Goal: Book appointment/travel/reservation

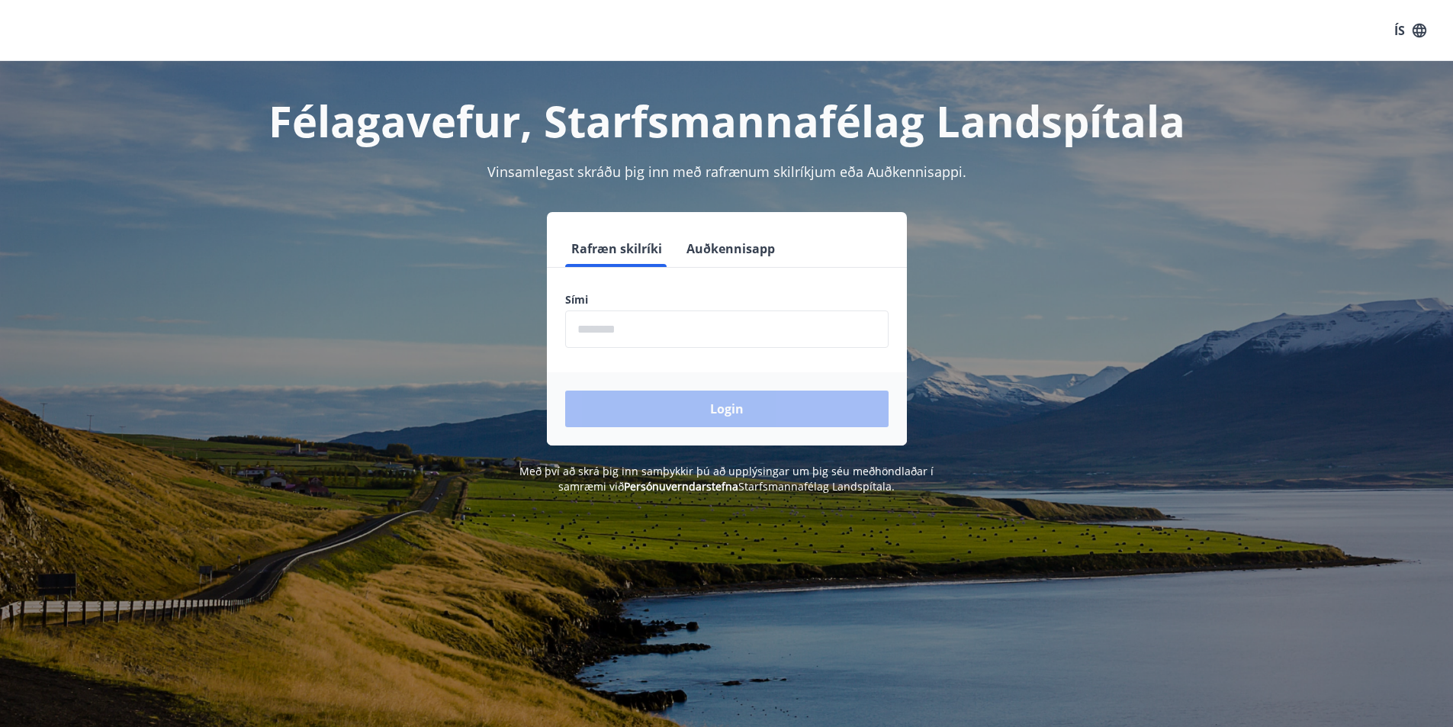
click at [727, 333] on input "phone" at bounding box center [726, 328] width 323 height 37
type input "********"
click at [723, 410] on button "Login" at bounding box center [726, 409] width 323 height 37
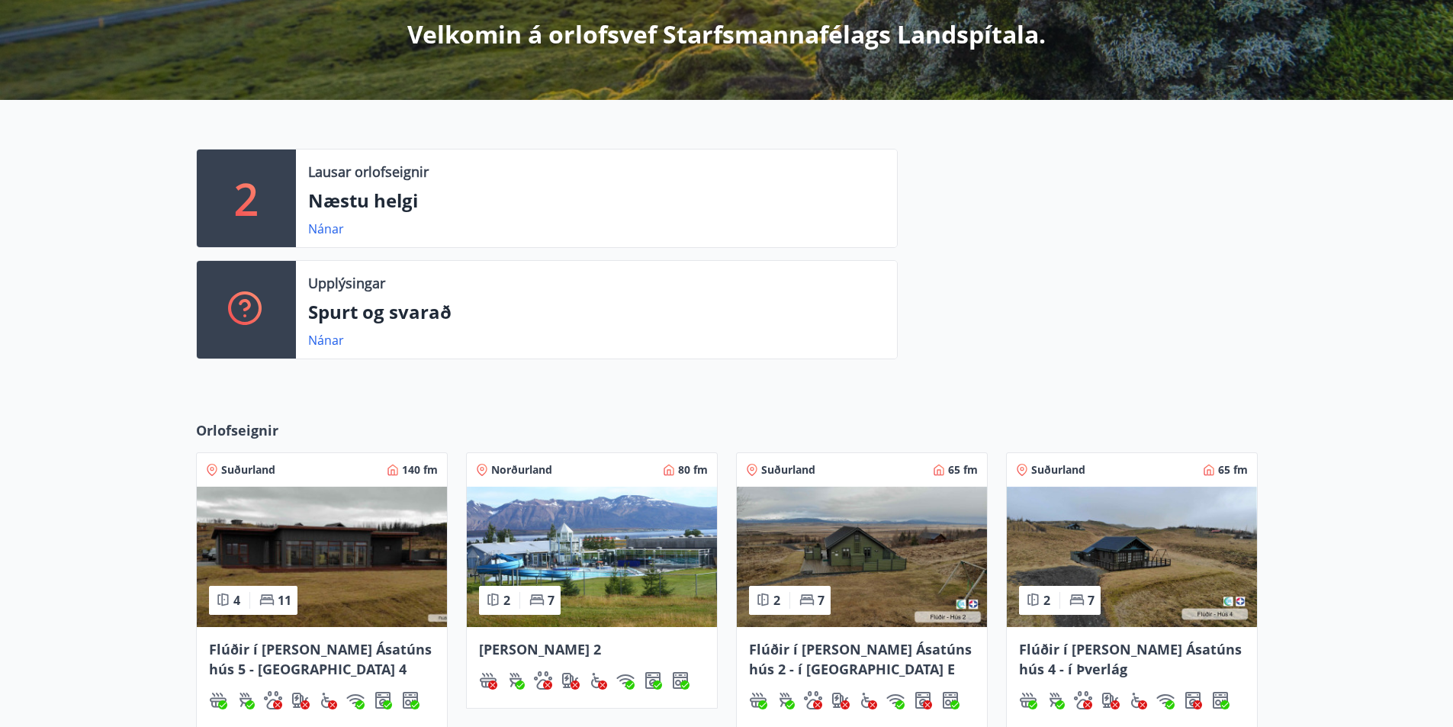
scroll to position [305, 0]
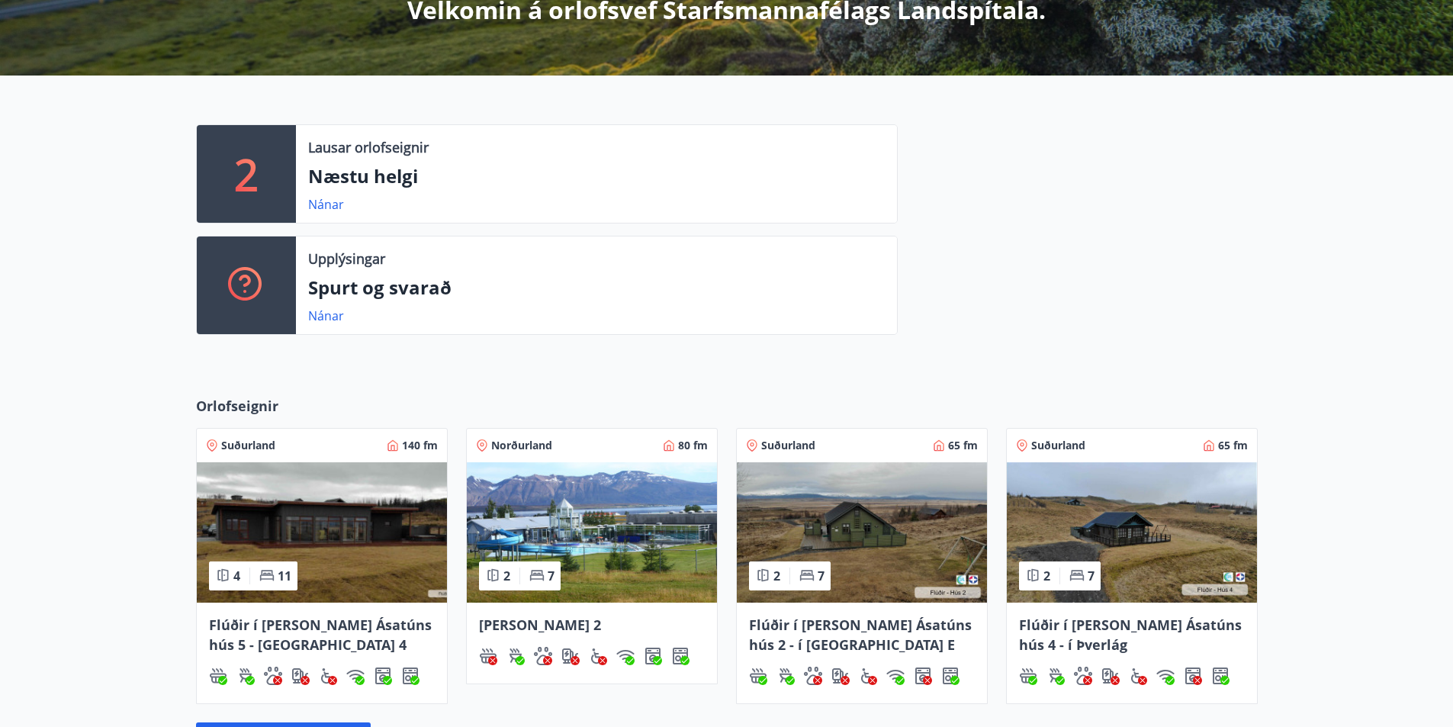
click at [325, 525] on img at bounding box center [322, 532] width 250 height 140
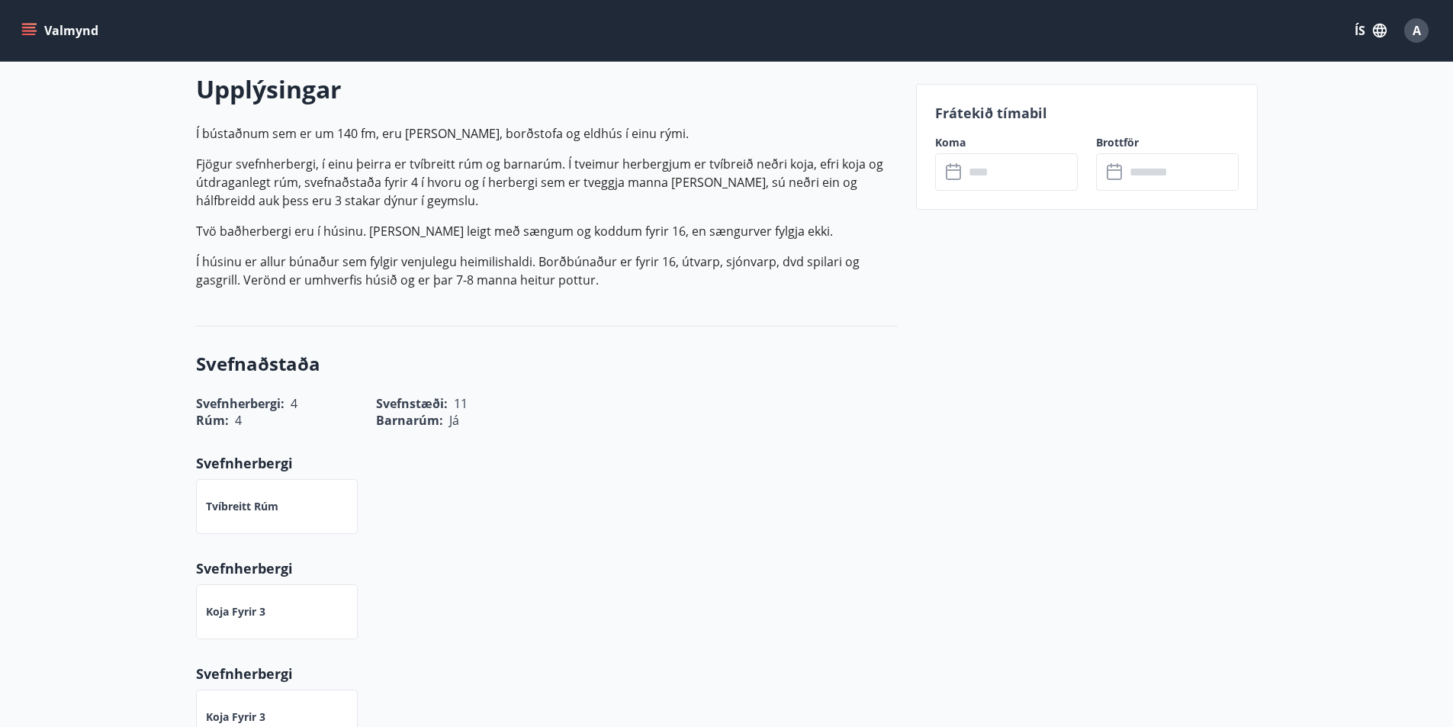
scroll to position [381, 0]
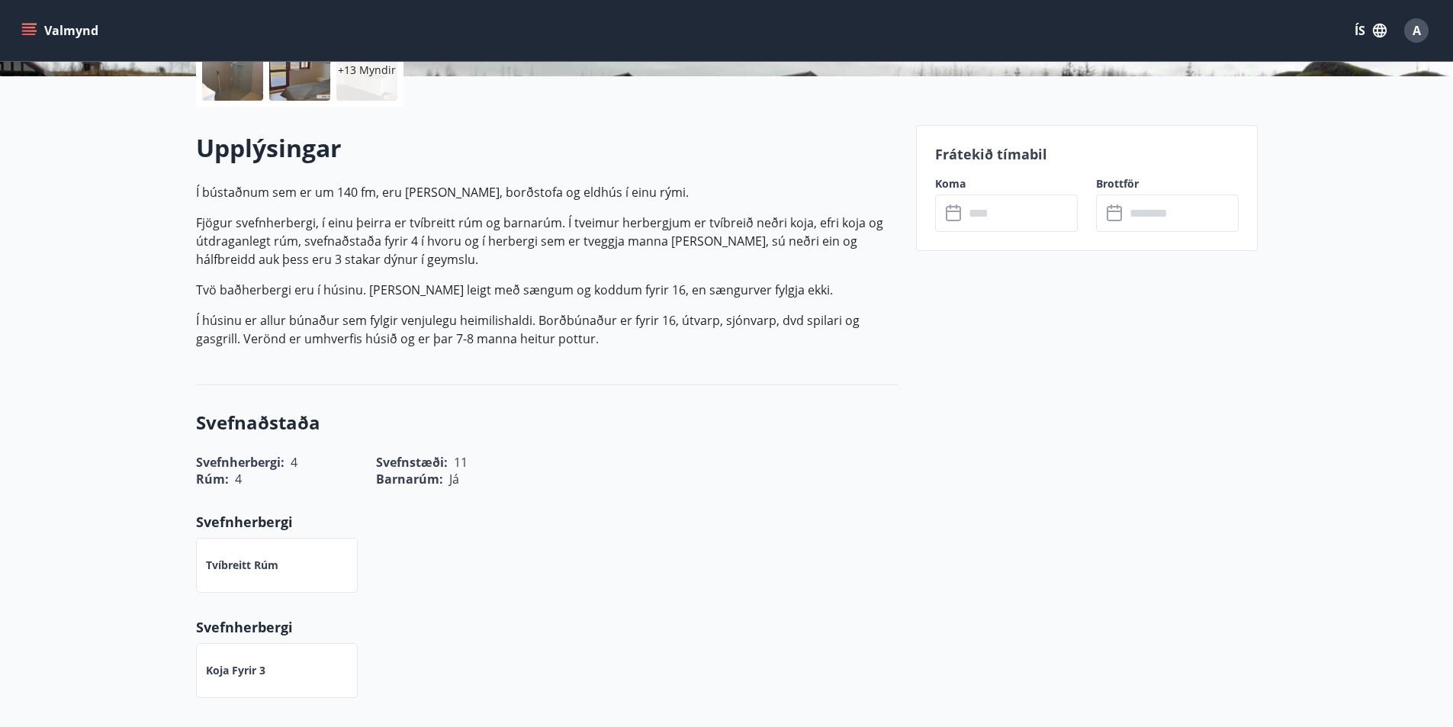
click at [990, 217] on input "text" at bounding box center [1021, 213] width 114 height 37
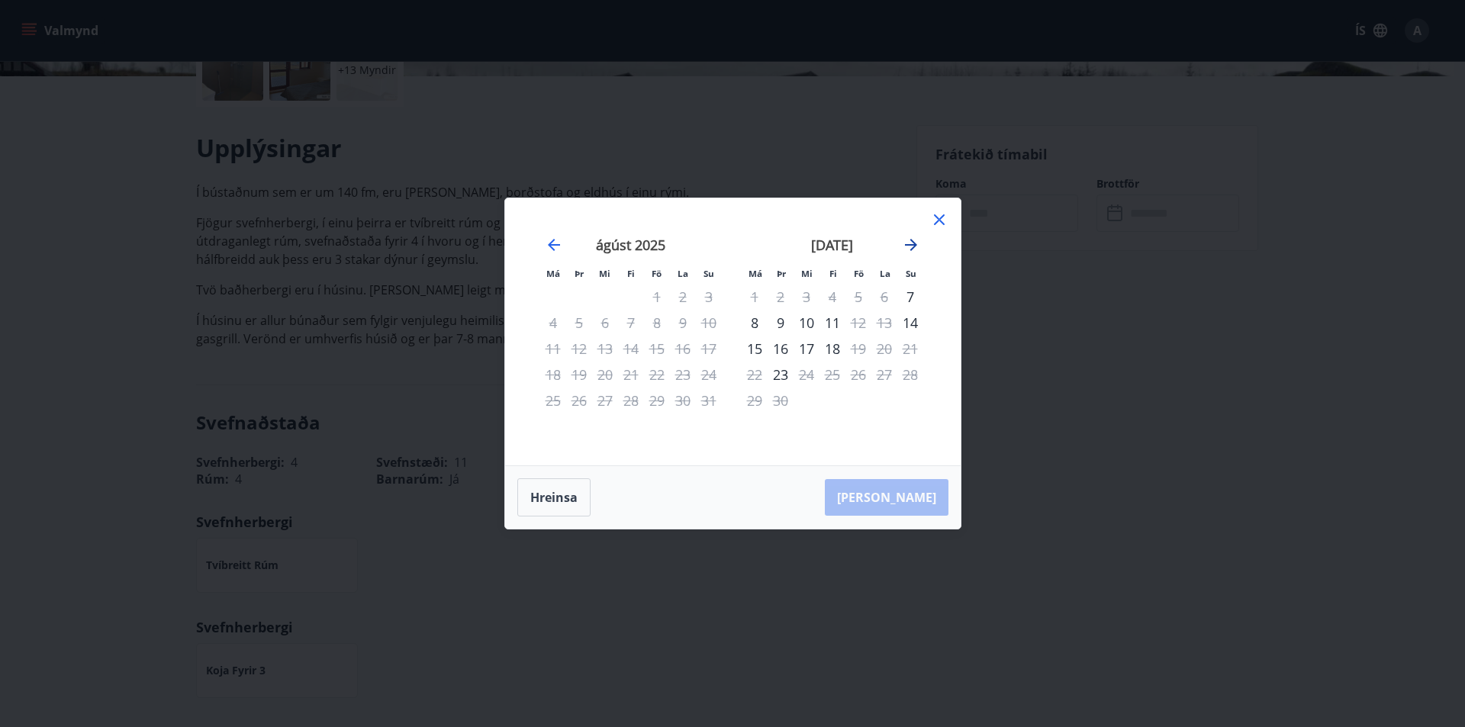
click at [905, 244] on icon "Move forward to switch to the next month." at bounding box center [911, 245] width 12 height 12
click at [908, 240] on icon "Move forward to switch to the next month." at bounding box center [911, 245] width 18 height 18
click at [913, 243] on icon "Move forward to switch to the next month." at bounding box center [911, 245] width 12 height 12
click at [938, 220] on icon at bounding box center [939, 219] width 11 height 11
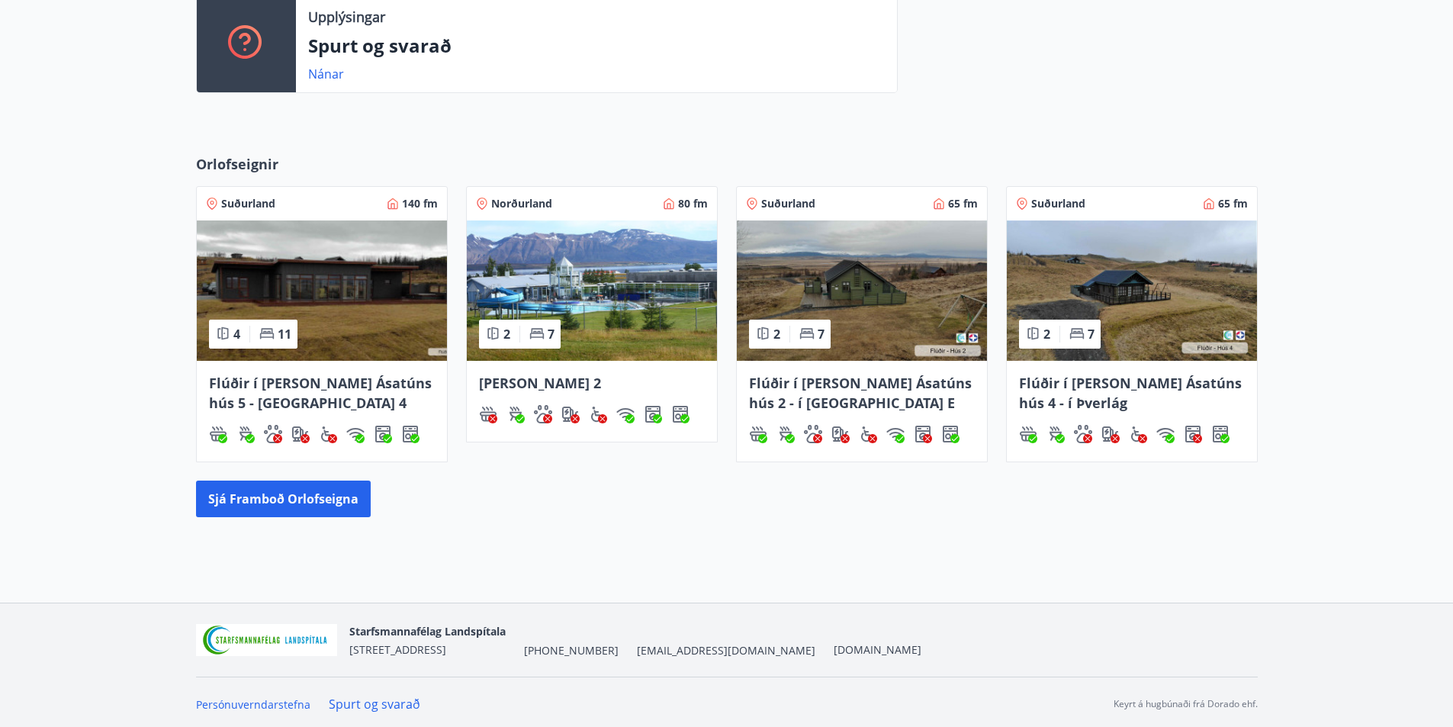
scroll to position [551, 0]
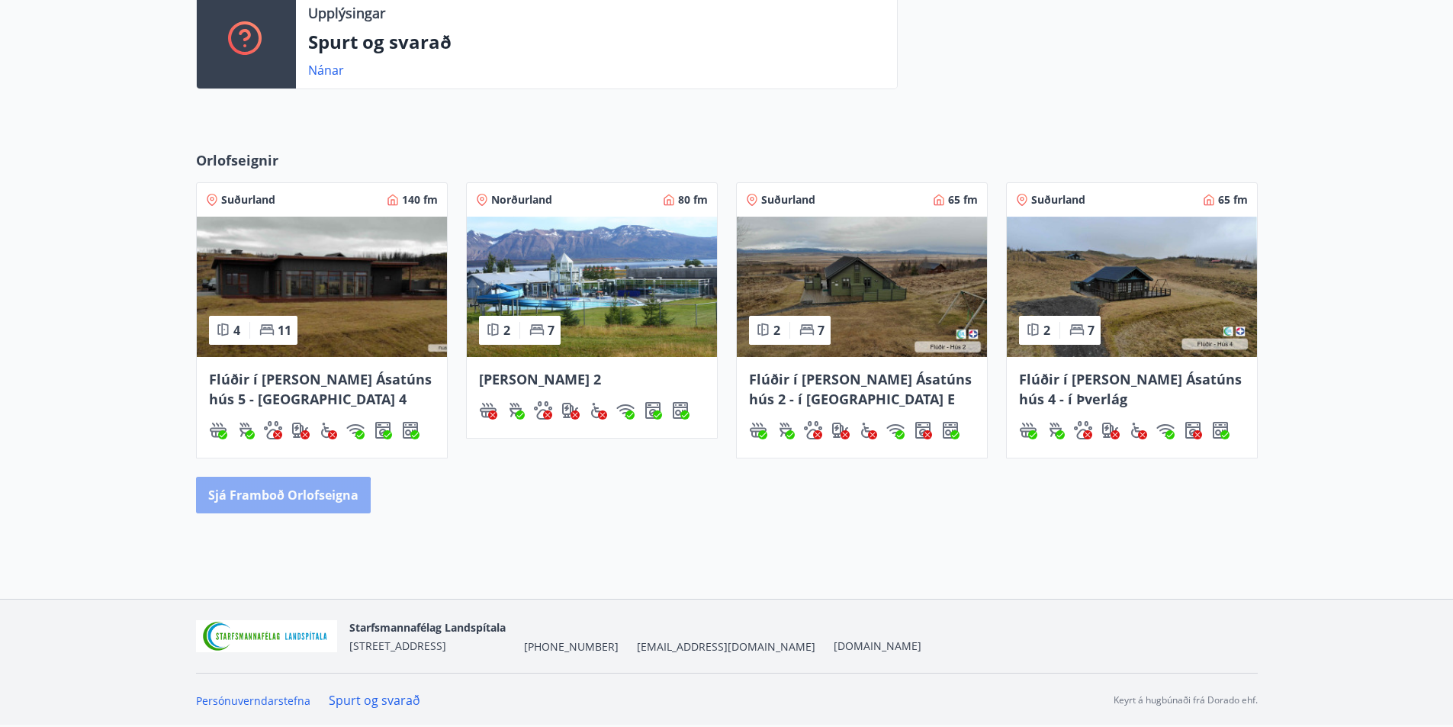
click at [251, 504] on button "Sjá framboð orlofseigna" at bounding box center [283, 495] width 175 height 37
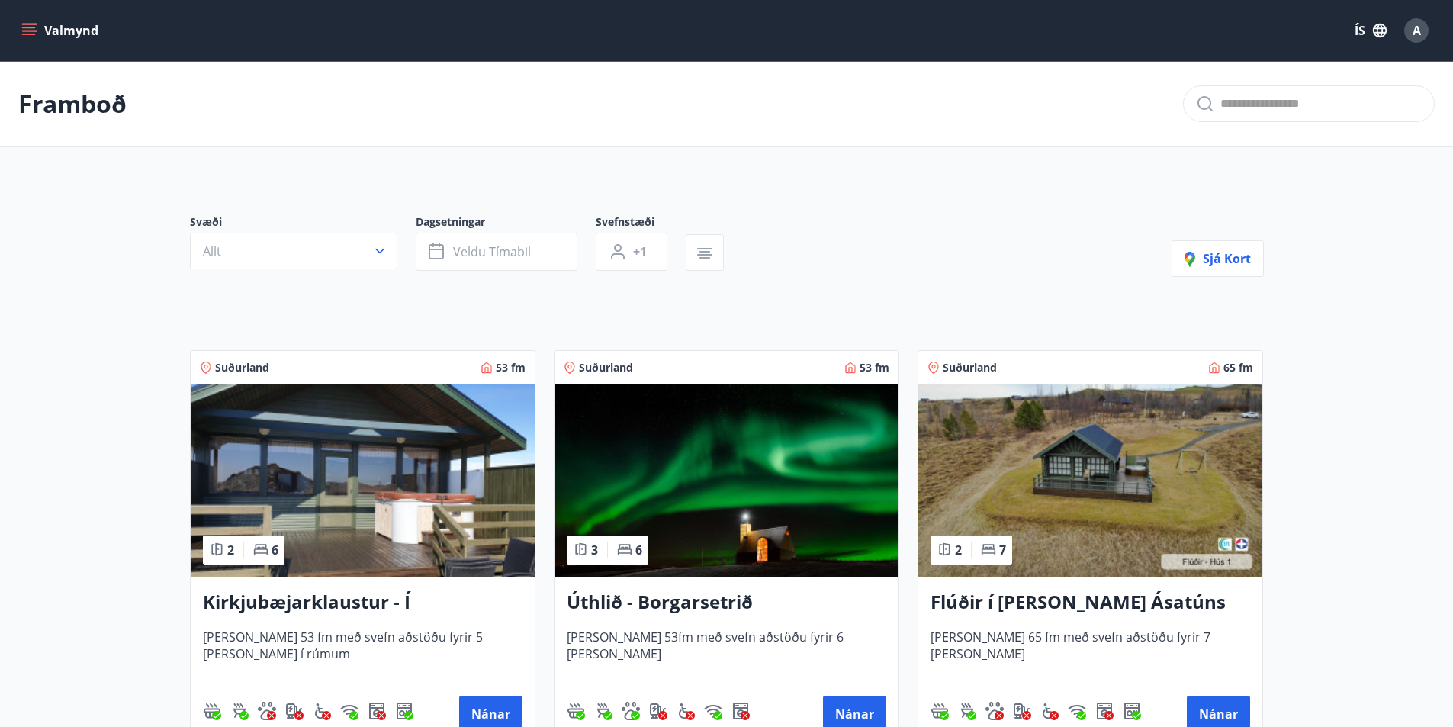
click at [31, 27] on icon "menu" at bounding box center [29, 28] width 14 height 2
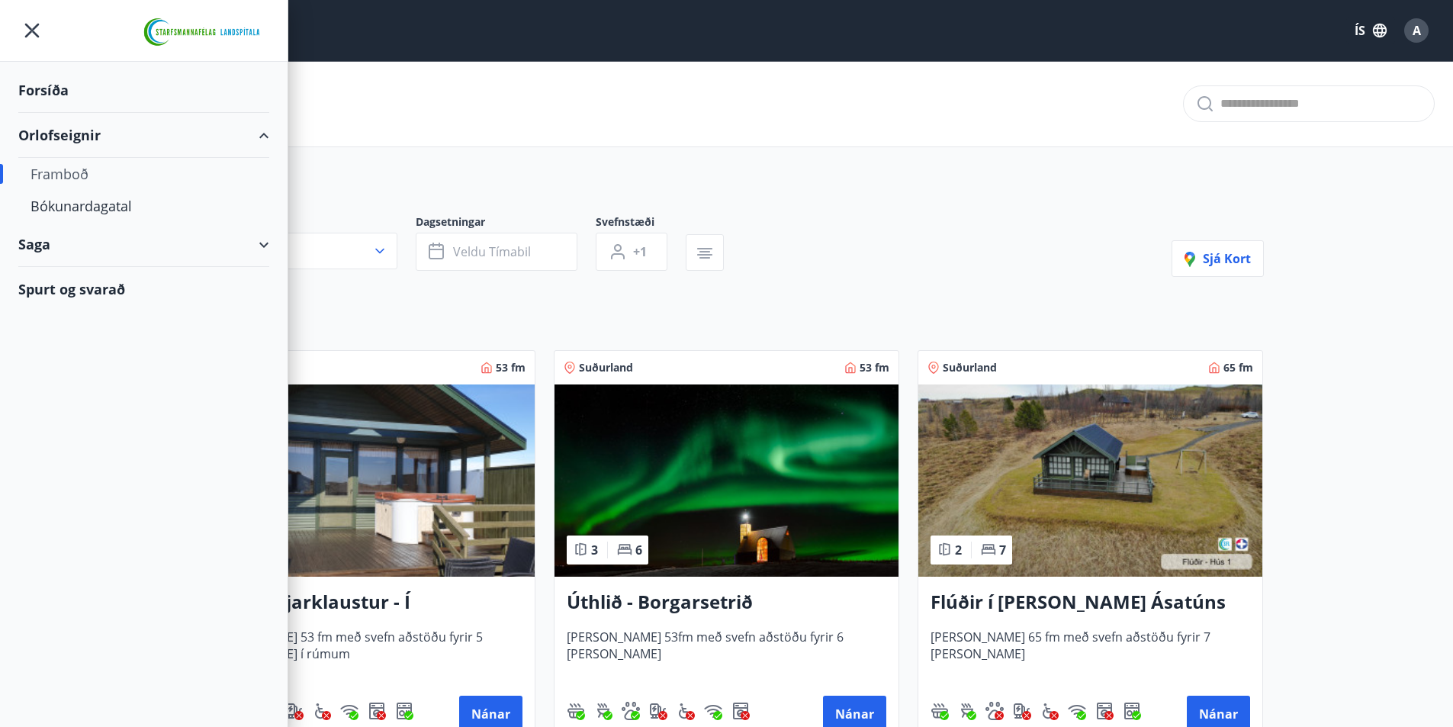
click at [259, 247] on div "Saga" at bounding box center [143, 244] width 251 height 45
click at [108, 419] on div "Spurt og svarað" at bounding box center [143, 417] width 251 height 44
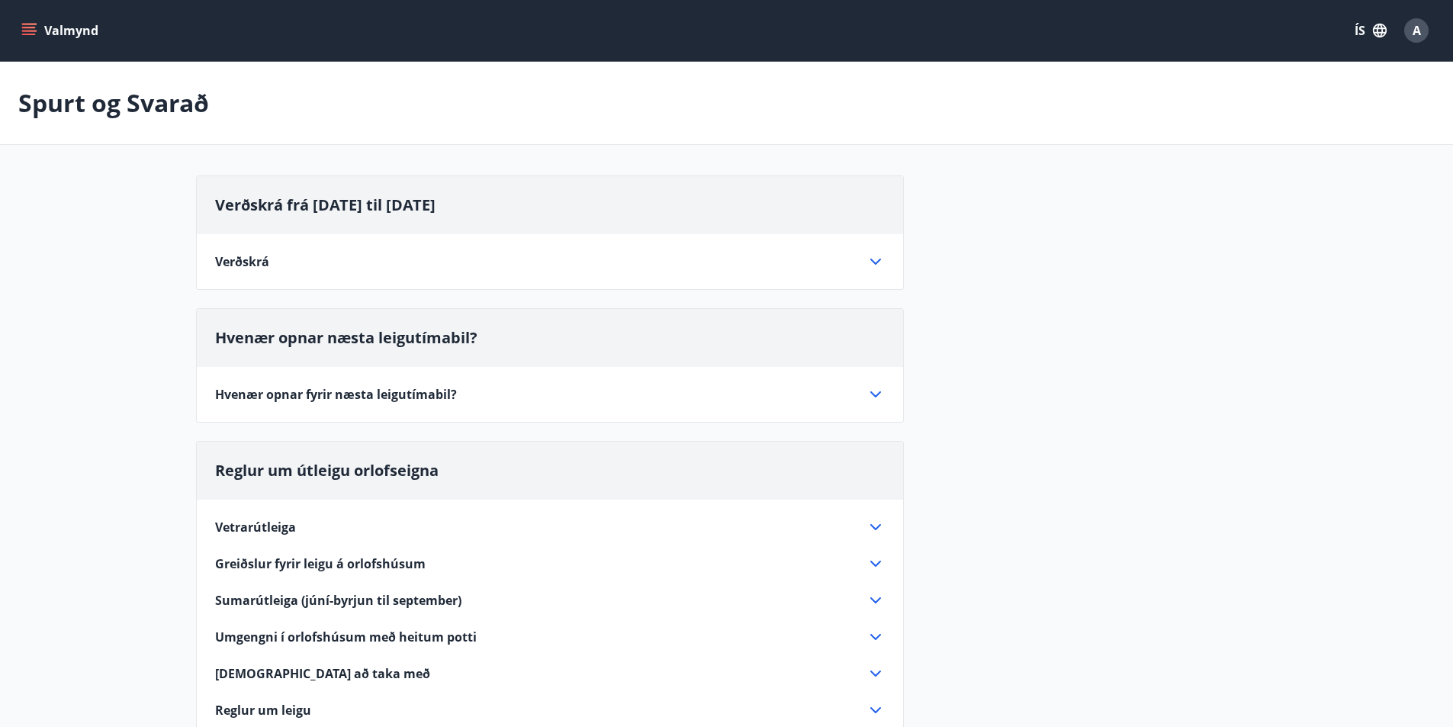
click at [870, 392] on icon at bounding box center [876, 394] width 18 height 18
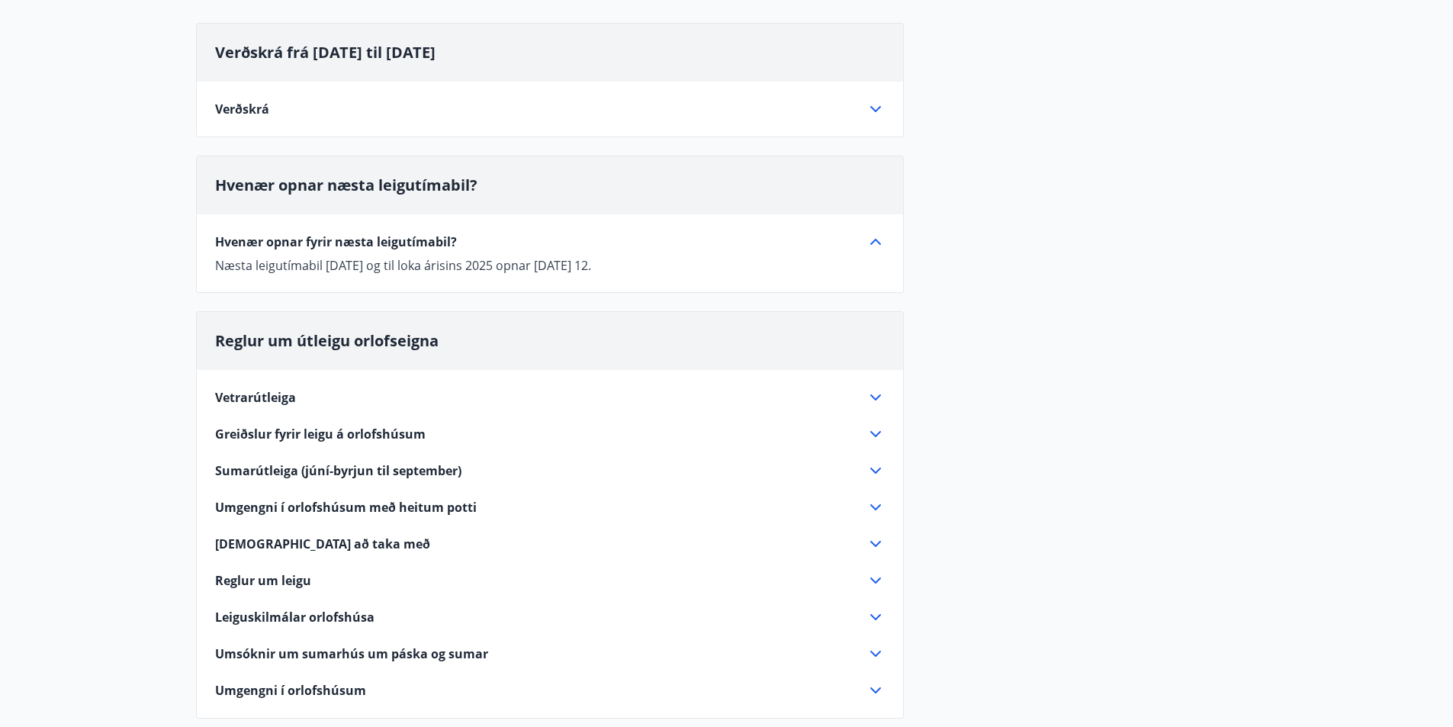
scroll to position [229, 0]
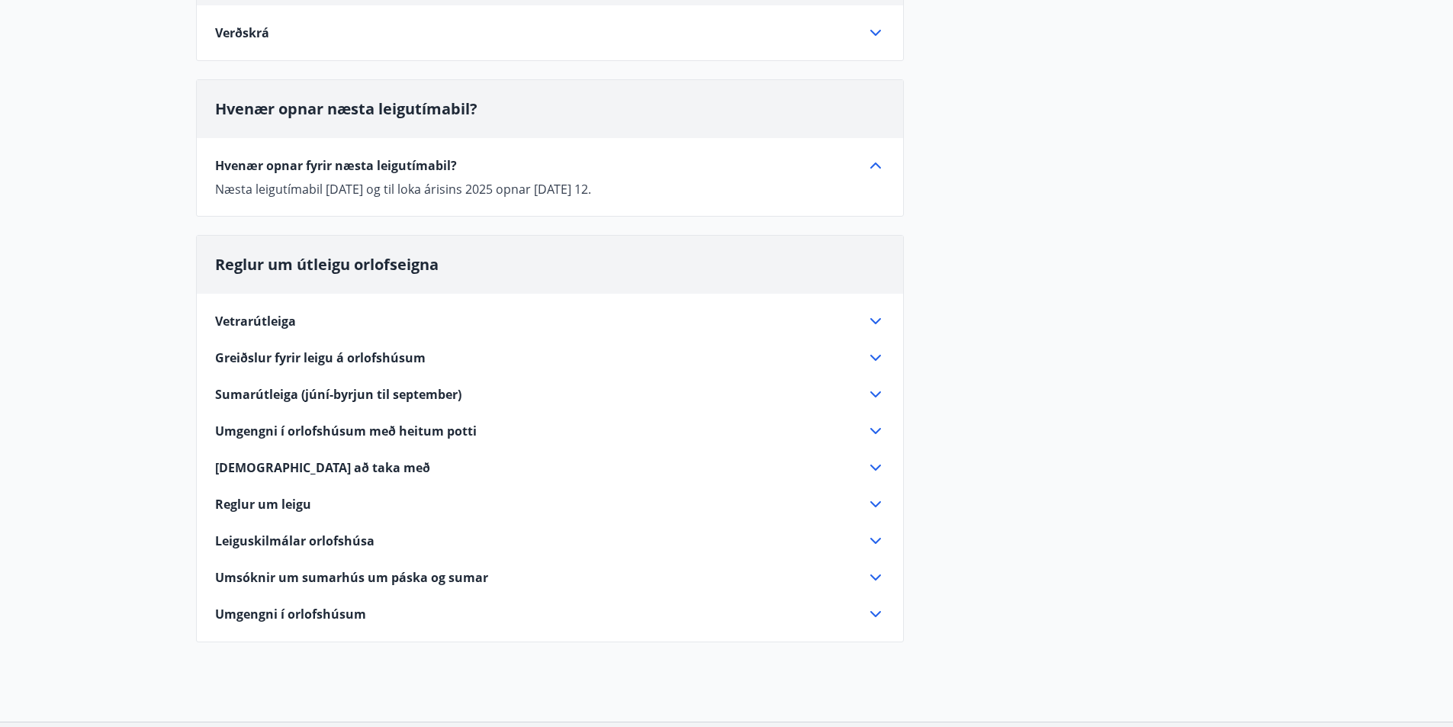
click at [877, 430] on icon at bounding box center [876, 431] width 18 height 18
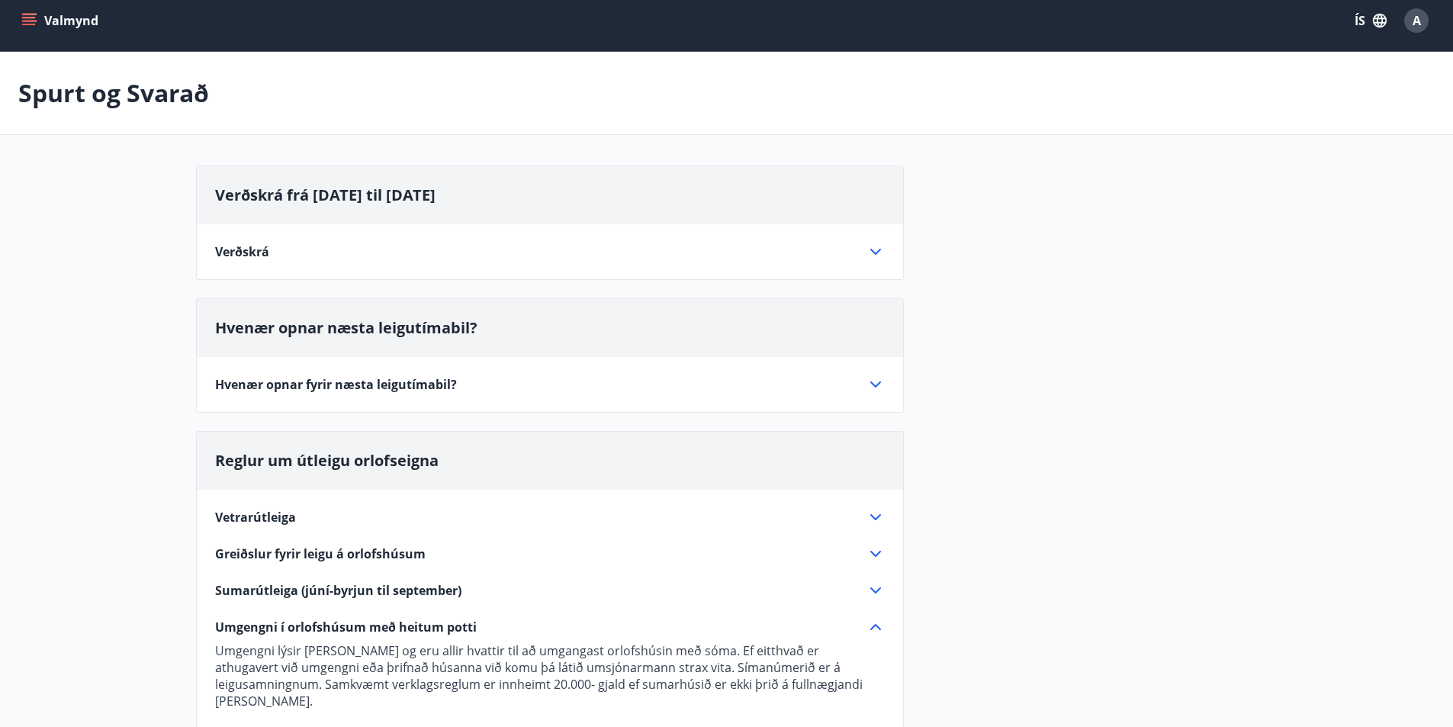
scroll to position [0, 0]
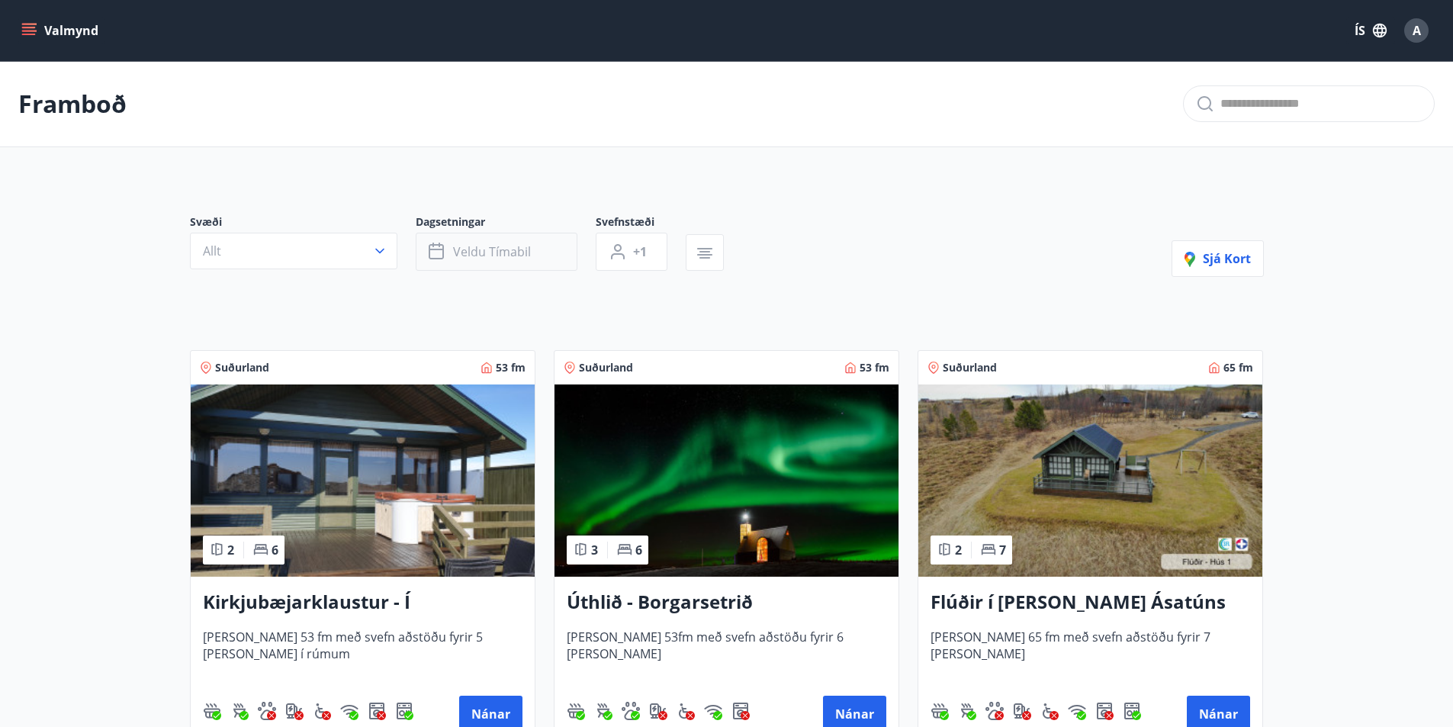
click at [486, 251] on span "Veldu tímabil" at bounding box center [492, 251] width 78 height 17
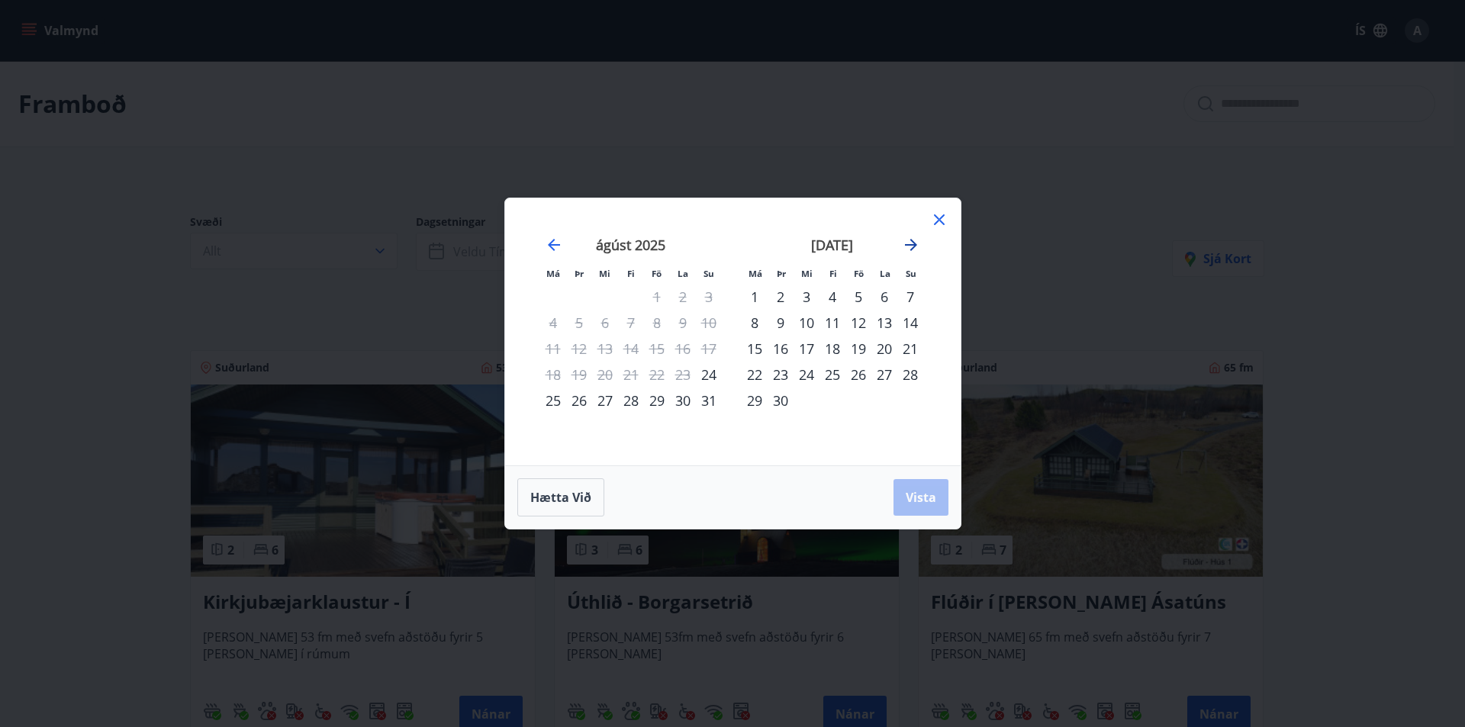
click at [908, 243] on icon "Move forward to switch to the next month." at bounding box center [911, 245] width 18 height 18
click at [756, 399] on div "29" at bounding box center [754, 401] width 26 height 26
click at [782, 400] on div "30" at bounding box center [780, 401] width 26 height 26
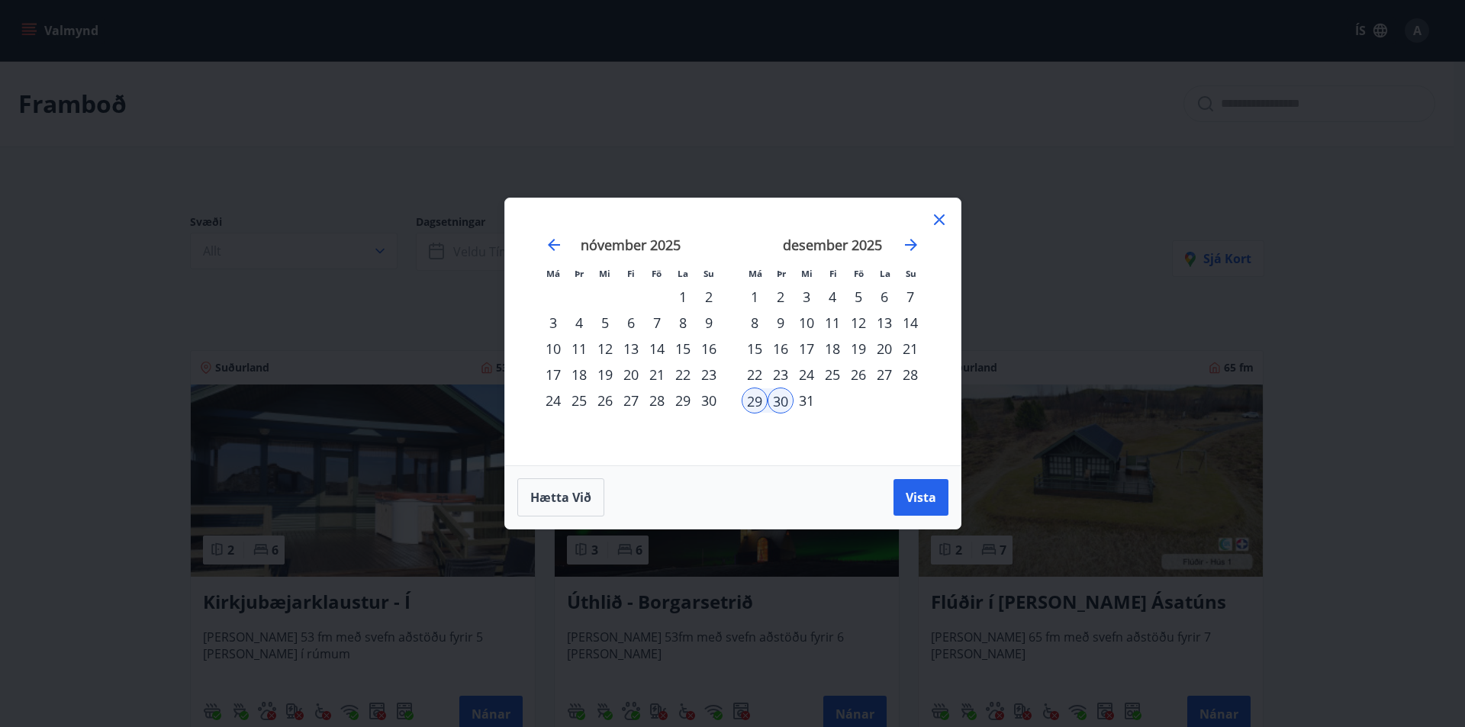
click at [808, 399] on div "31" at bounding box center [806, 401] width 26 height 26
click at [758, 396] on div "29" at bounding box center [754, 401] width 26 height 26
click at [812, 404] on div "31" at bounding box center [806, 401] width 26 height 26
click at [910, 245] on icon "Move forward to switch to the next month." at bounding box center [911, 245] width 12 height 12
click at [545, 399] on div "29" at bounding box center [553, 401] width 26 height 26
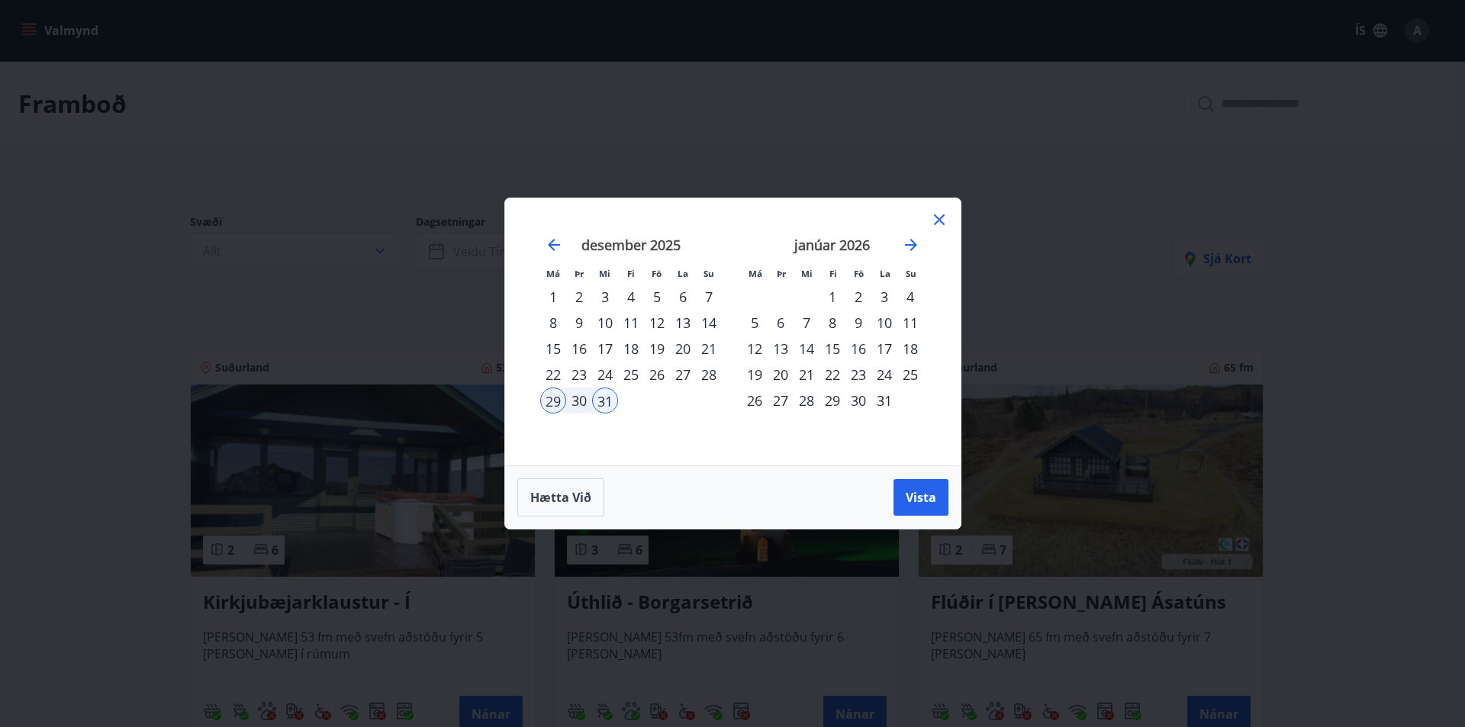
click at [653, 397] on td "Calendar" at bounding box center [657, 401] width 26 height 26
click at [830, 293] on div "1" at bounding box center [832, 297] width 26 height 26
click at [918, 492] on span "Vista" at bounding box center [921, 497] width 31 height 17
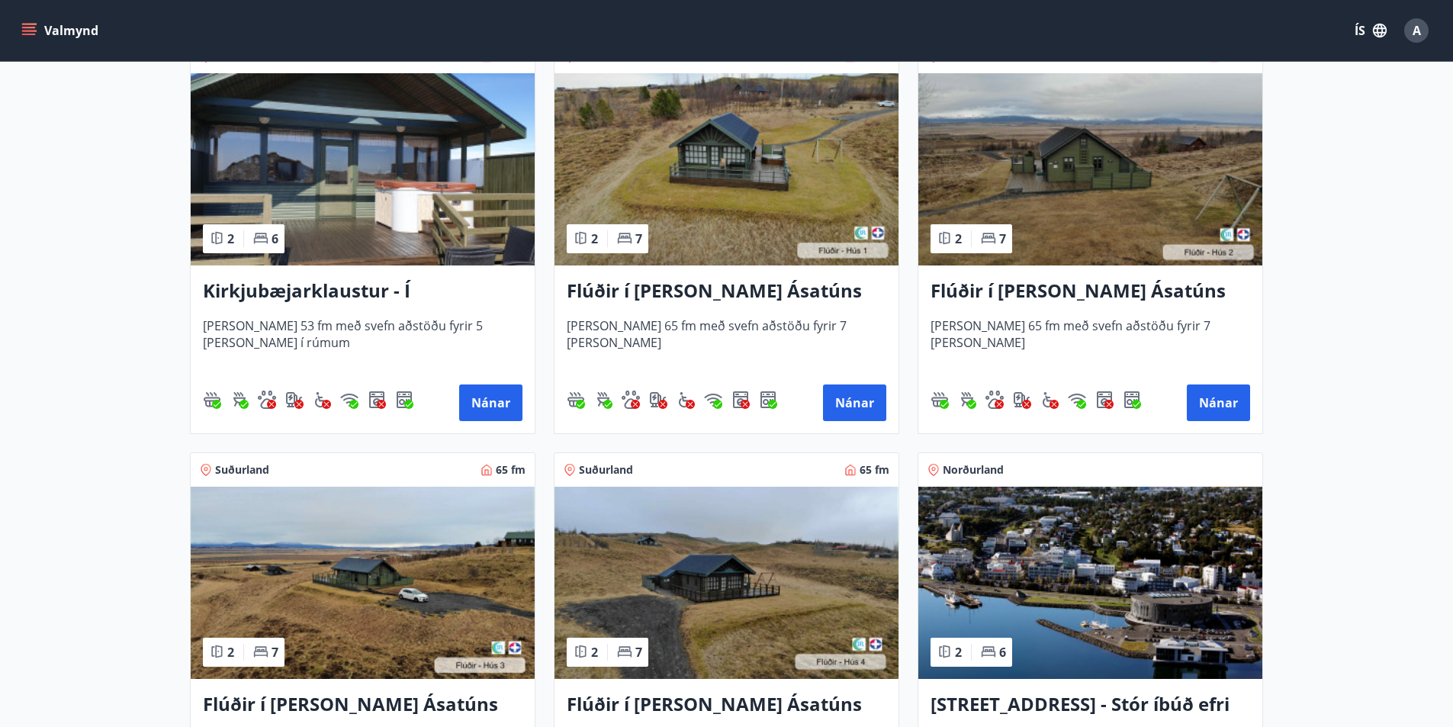
scroll to position [229, 0]
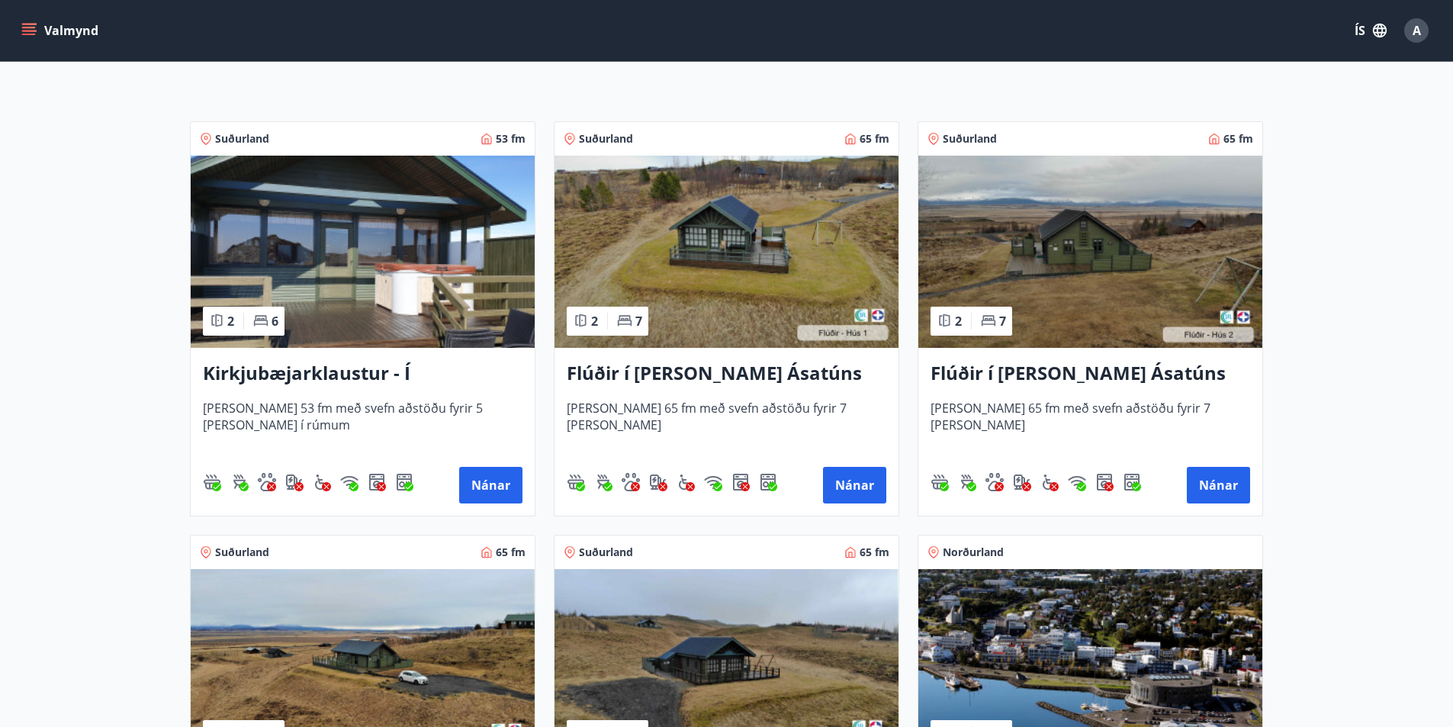
click at [693, 367] on h3 "Flúðir í [PERSON_NAME] Ásatúns hús 1 - í [GEOGRAPHIC_DATA] C" at bounding box center [727, 373] width 320 height 27
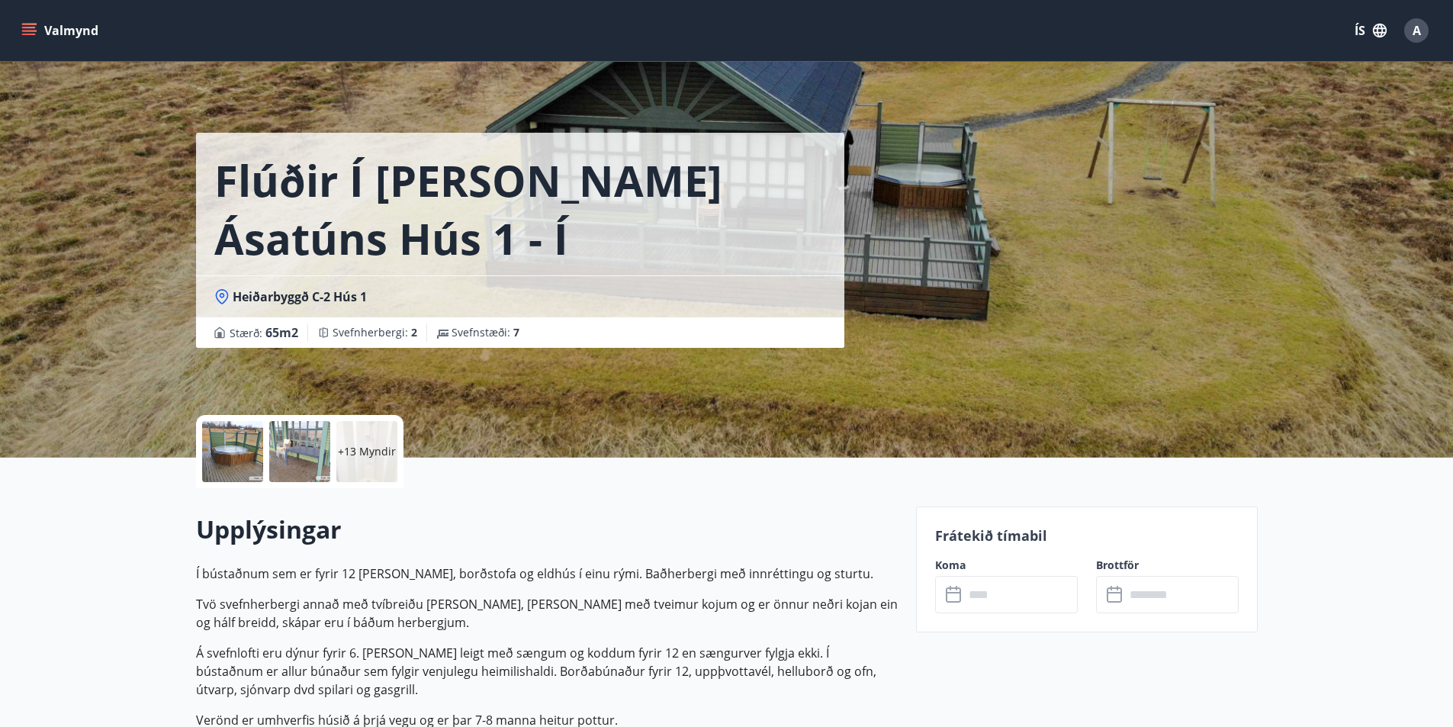
click at [240, 444] on div at bounding box center [232, 451] width 61 height 61
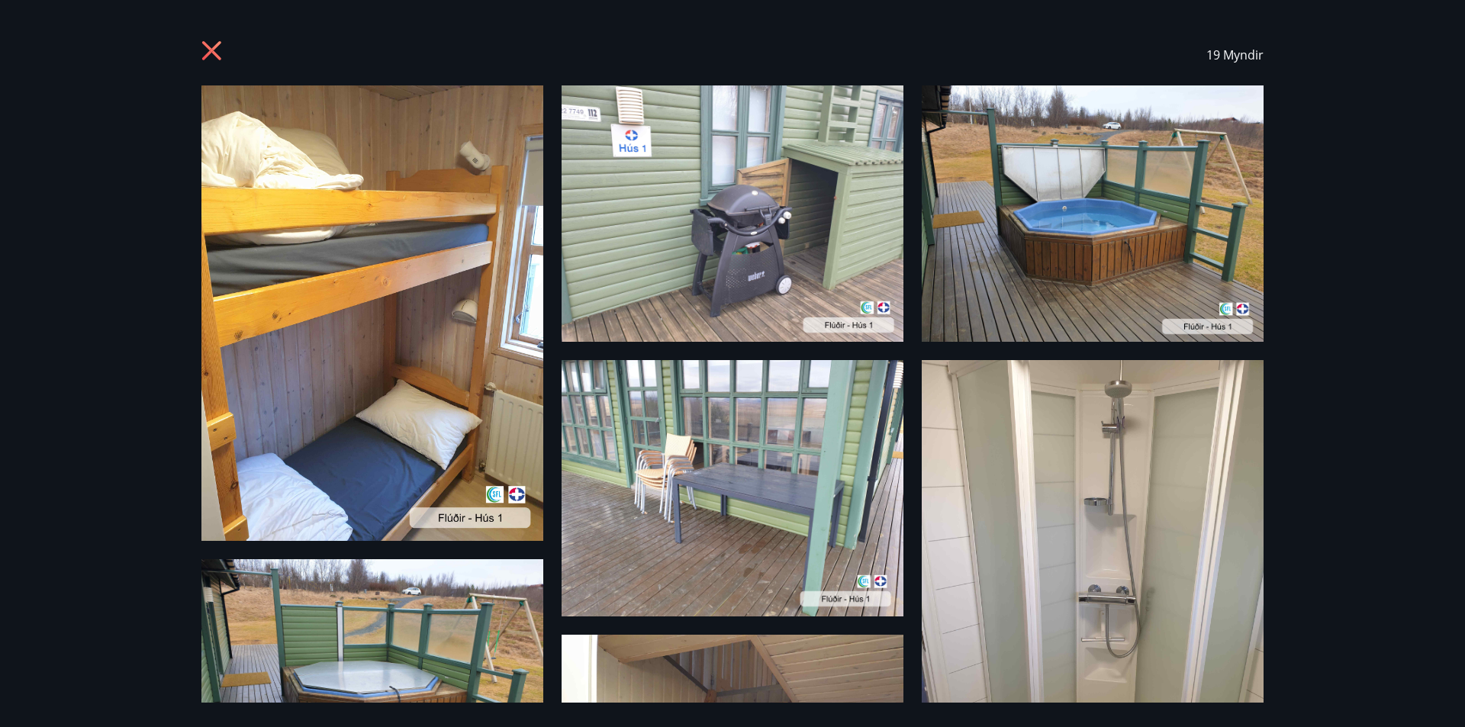
click at [216, 52] on icon at bounding box center [213, 52] width 24 height 24
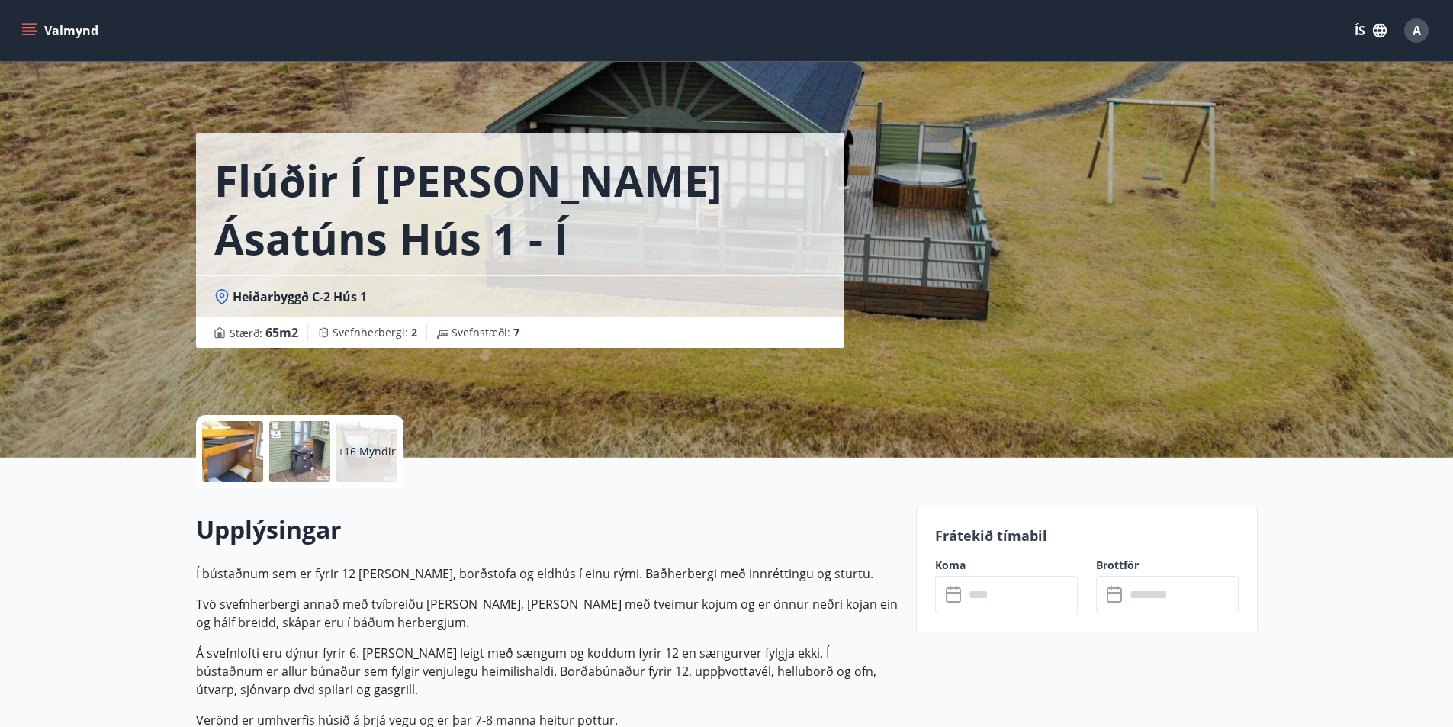
click at [232, 457] on div at bounding box center [232, 451] width 61 height 61
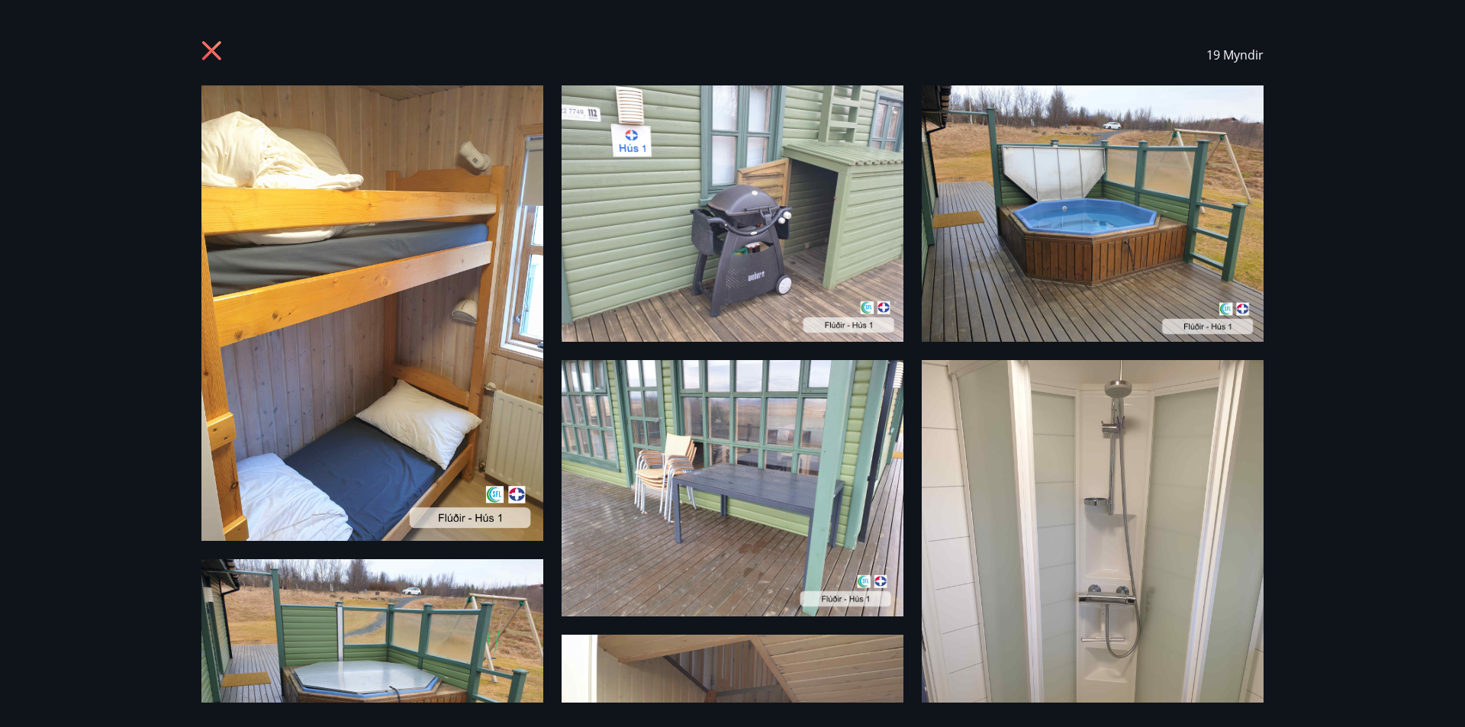
click at [210, 47] on icon at bounding box center [211, 50] width 19 height 19
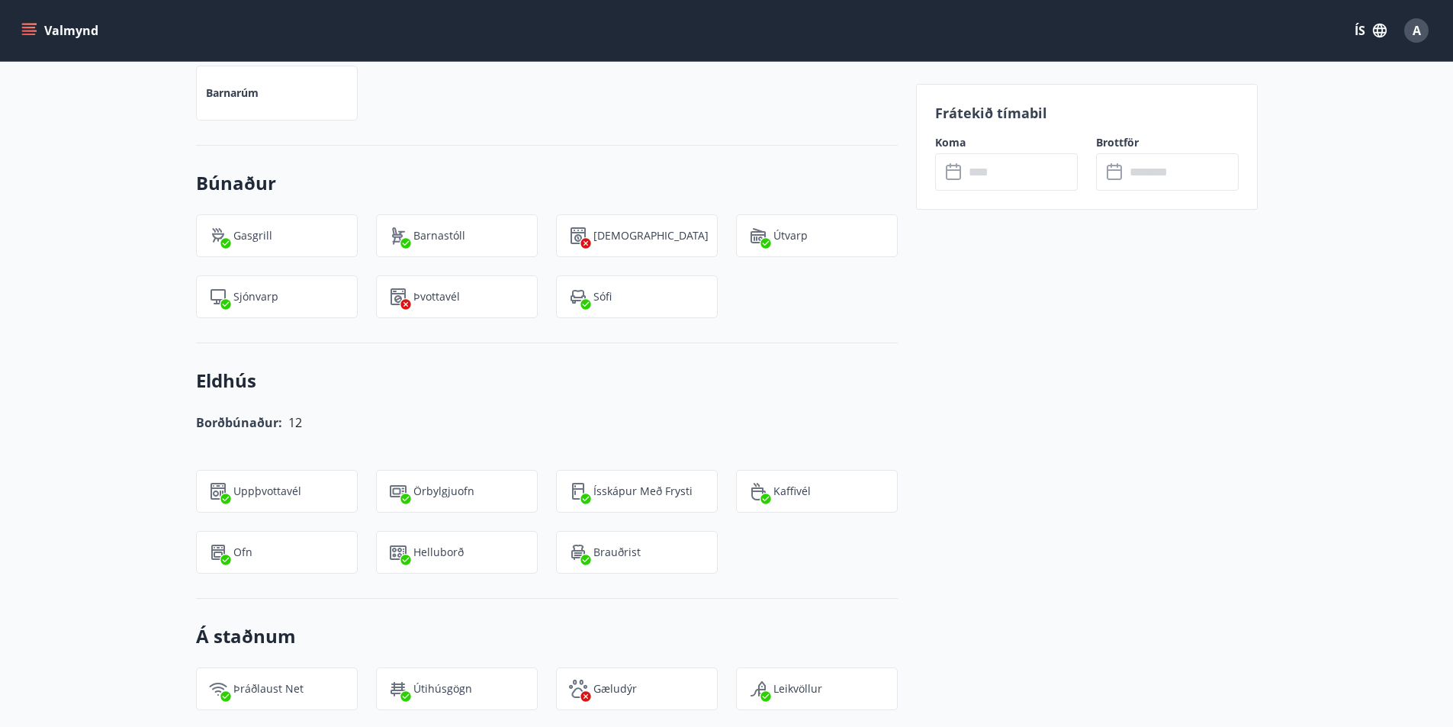
scroll to position [1144, 0]
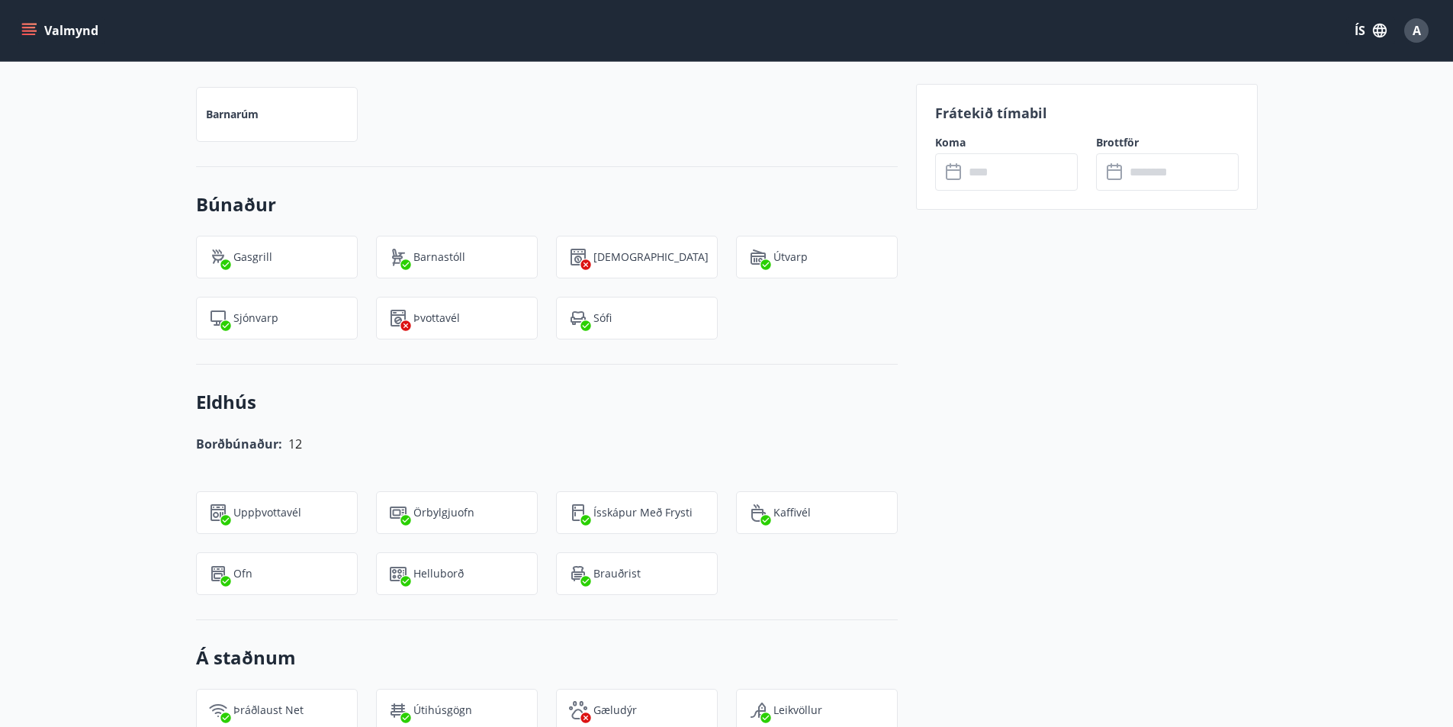
click at [1000, 172] on input "text" at bounding box center [1021, 171] width 114 height 37
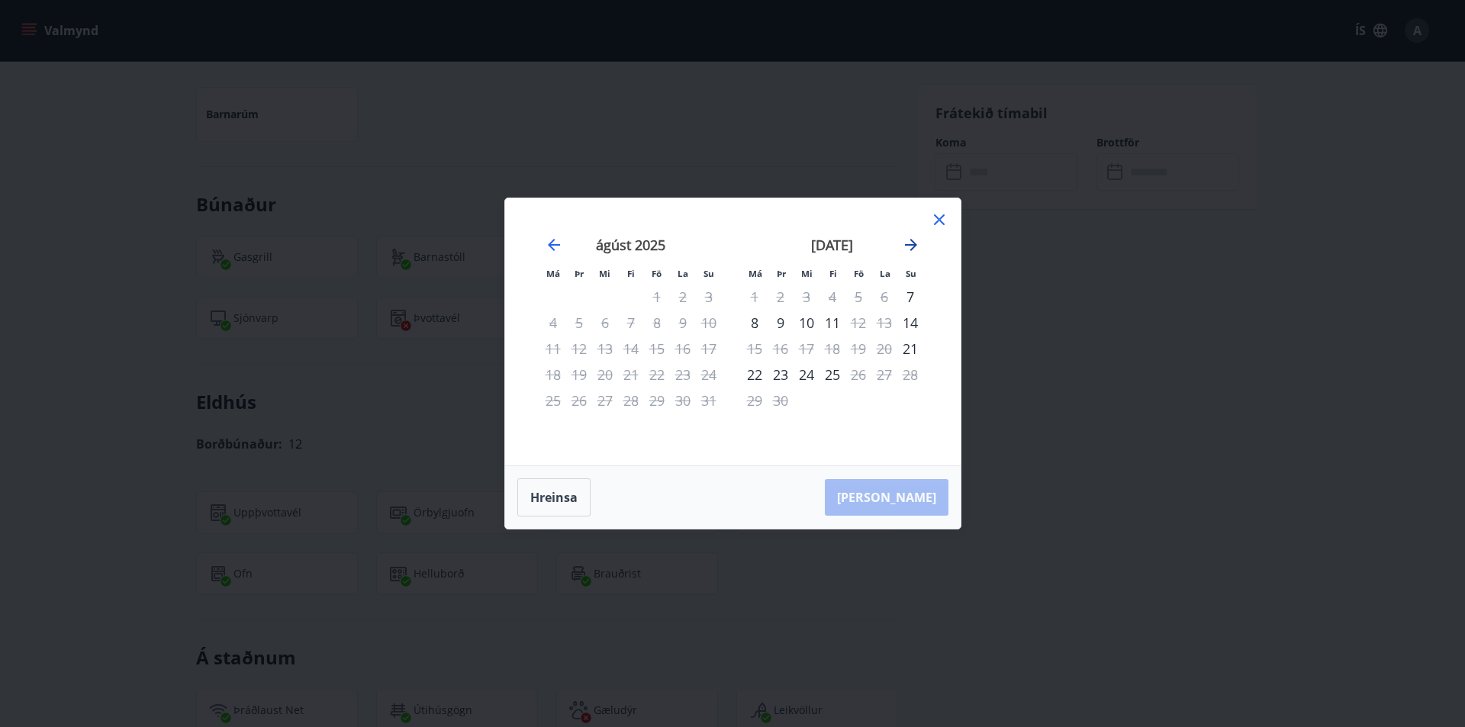
click at [909, 243] on icon "Move forward to switch to the next month." at bounding box center [911, 245] width 18 height 18
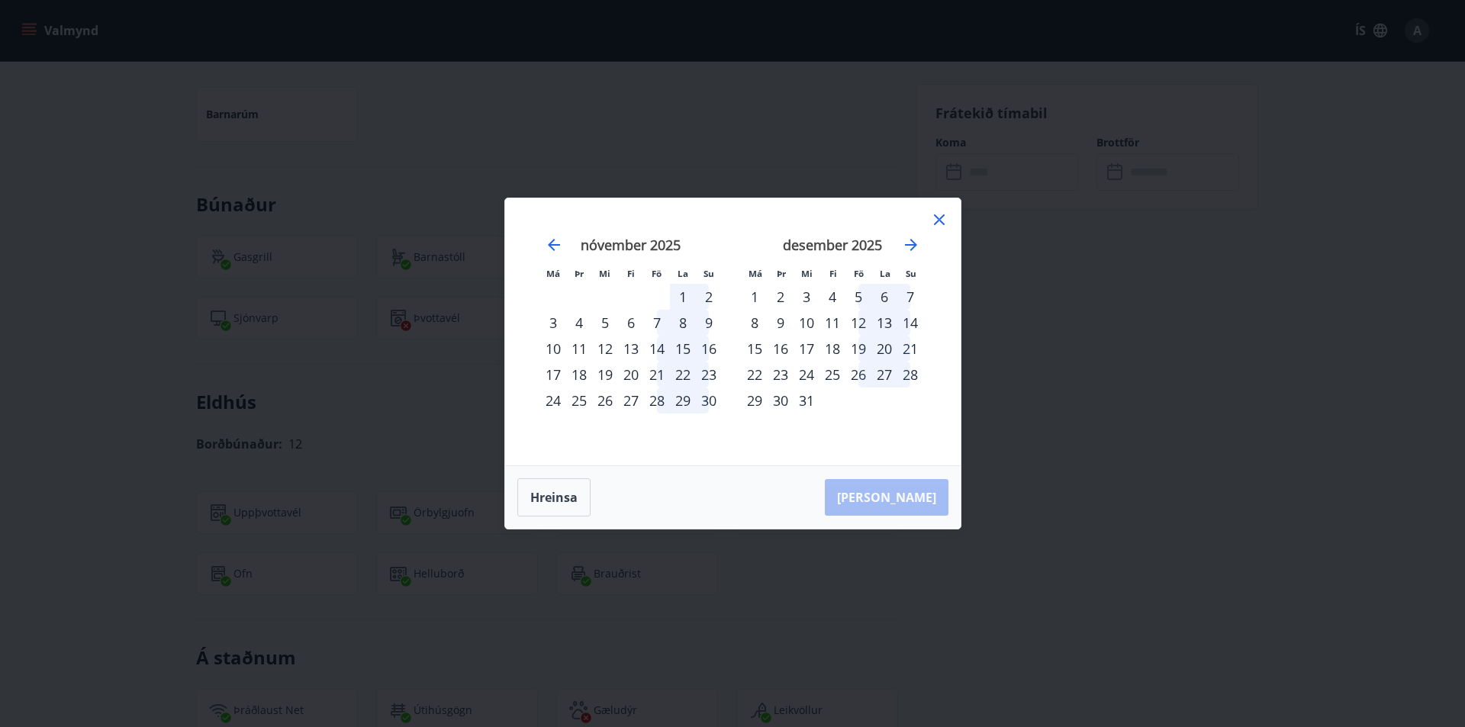
click at [757, 400] on div "29" at bounding box center [754, 401] width 26 height 26
click at [911, 246] on icon "Move forward to switch to the next month." at bounding box center [911, 245] width 18 height 18
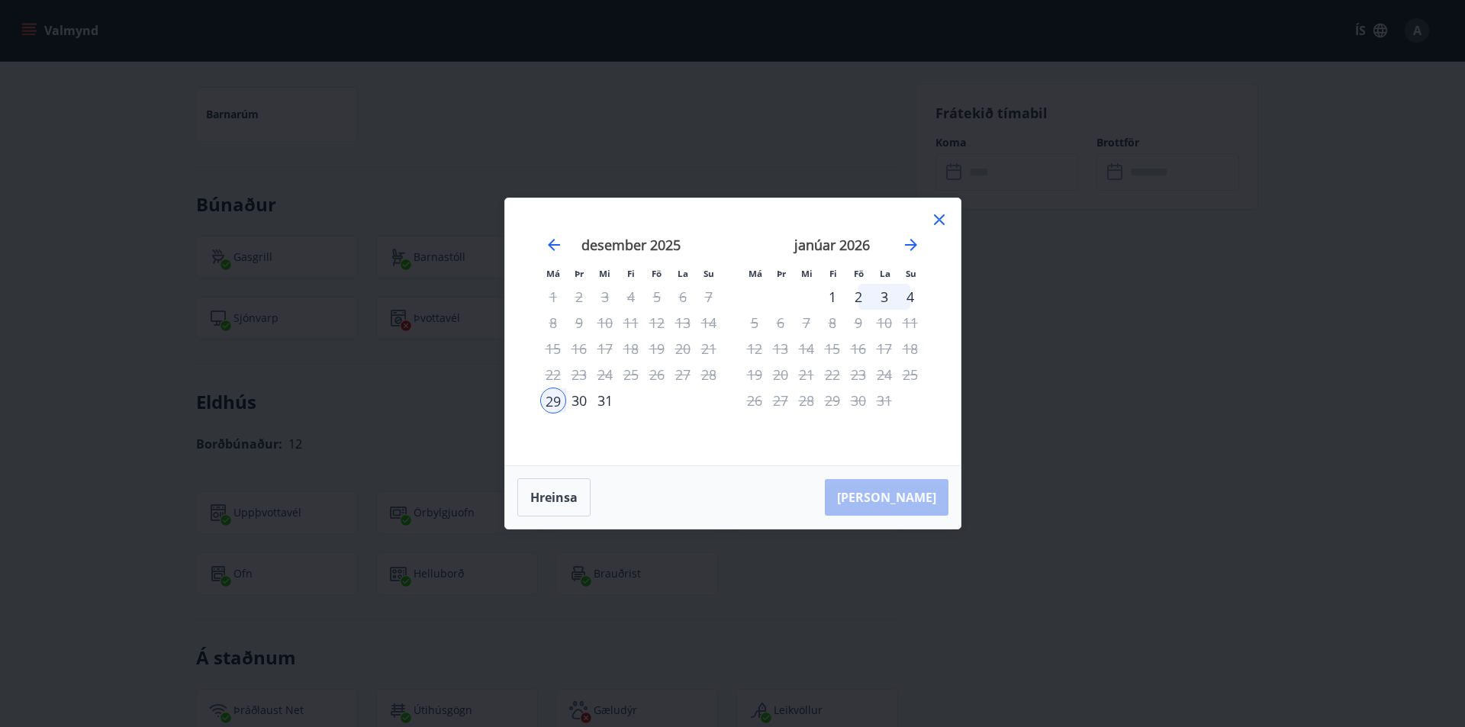
click at [832, 295] on div "1" at bounding box center [832, 297] width 26 height 26
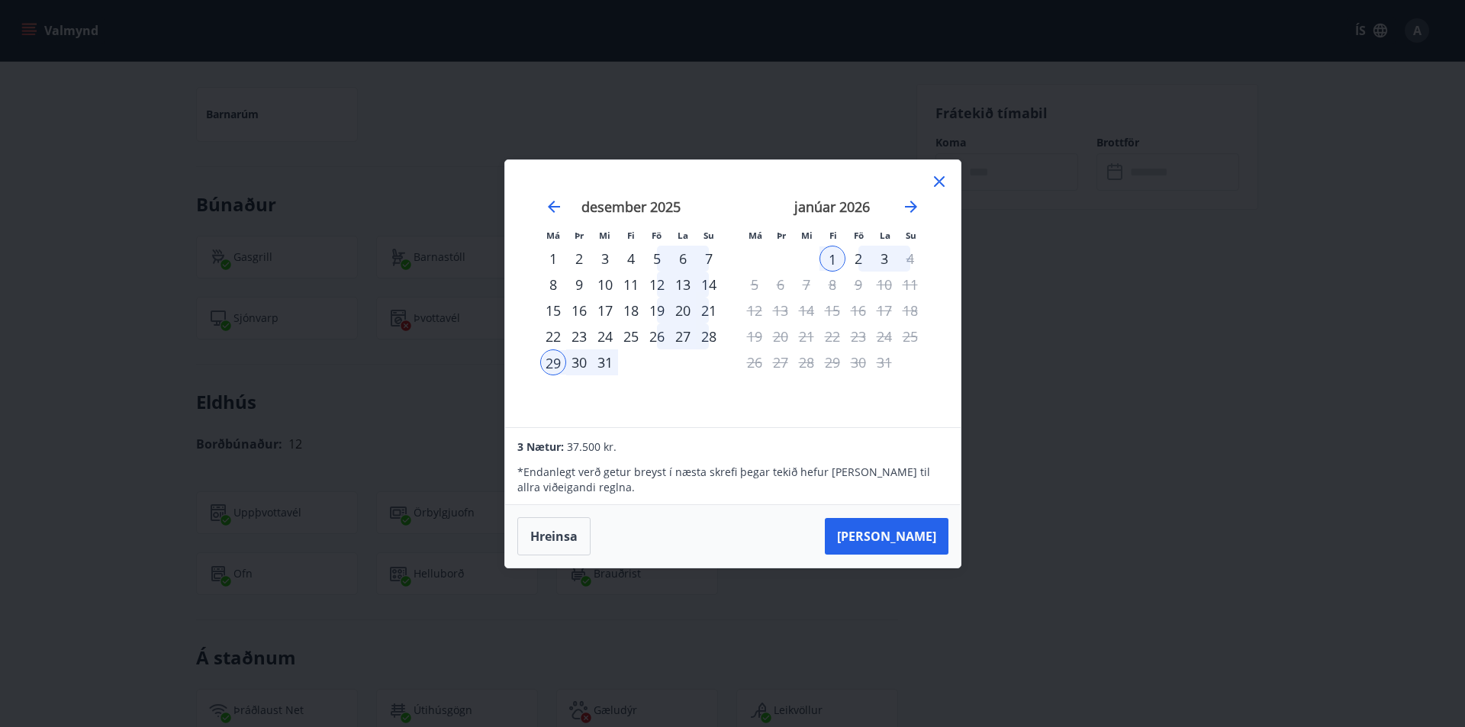
click at [942, 175] on icon at bounding box center [939, 181] width 18 height 18
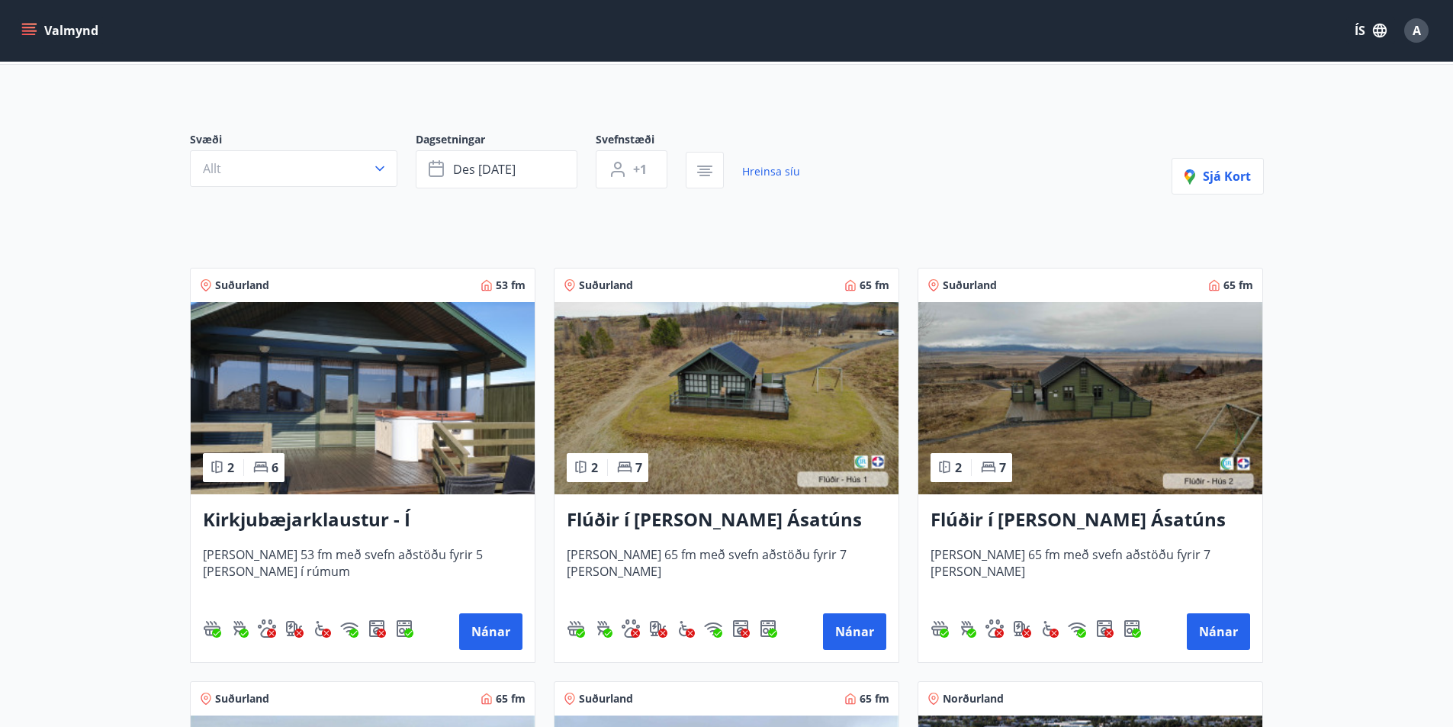
scroll to position [153, 0]
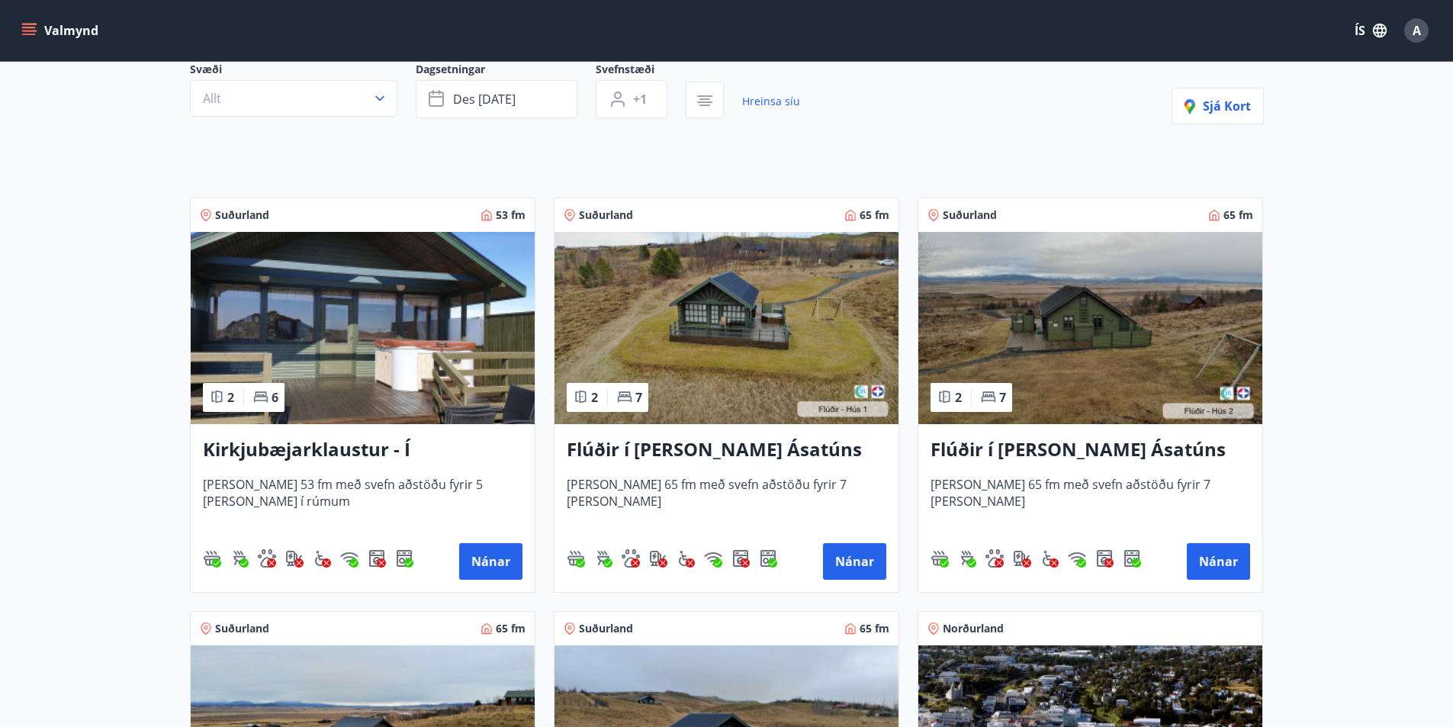
click at [1044, 447] on h3 "Flúðir í [PERSON_NAME] Ásatúns hús 2 - í [GEOGRAPHIC_DATA] E" at bounding box center [1091, 449] width 320 height 27
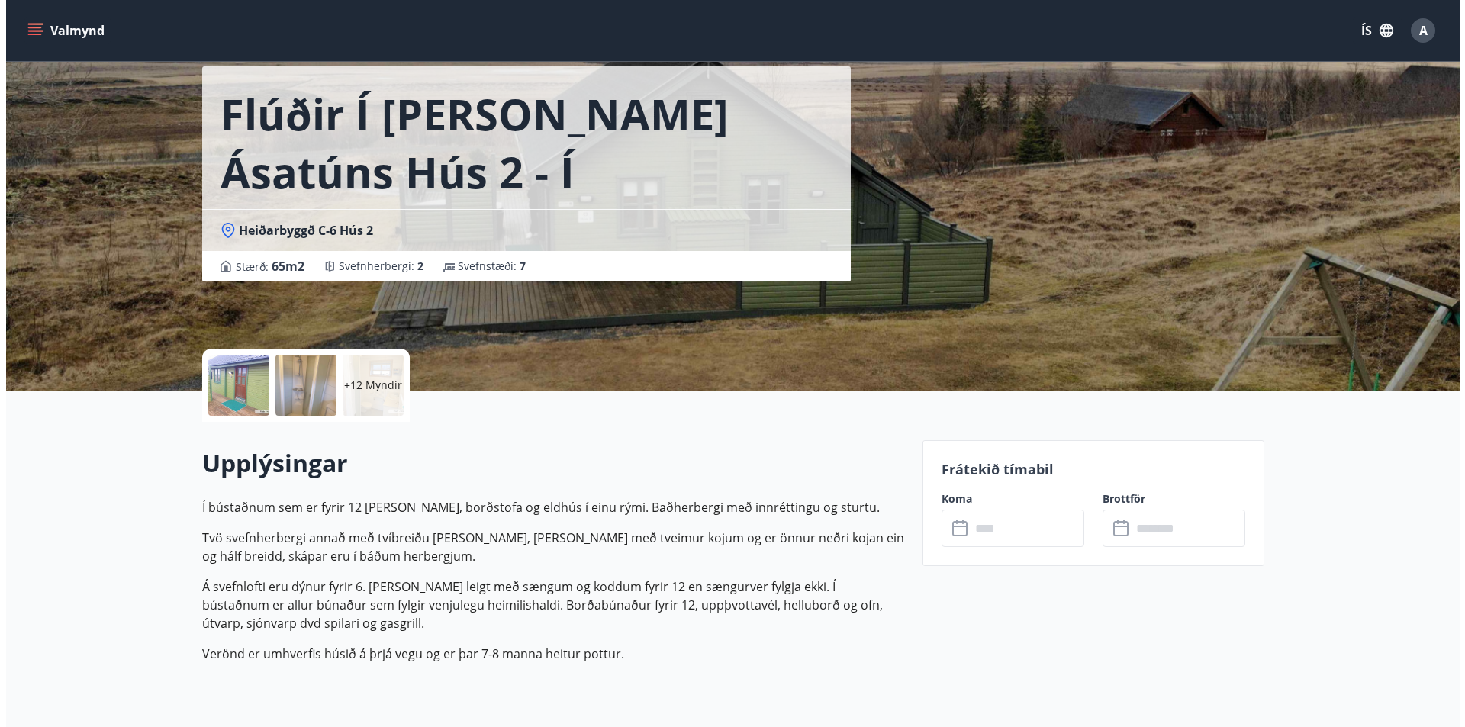
scroll to position [229, 0]
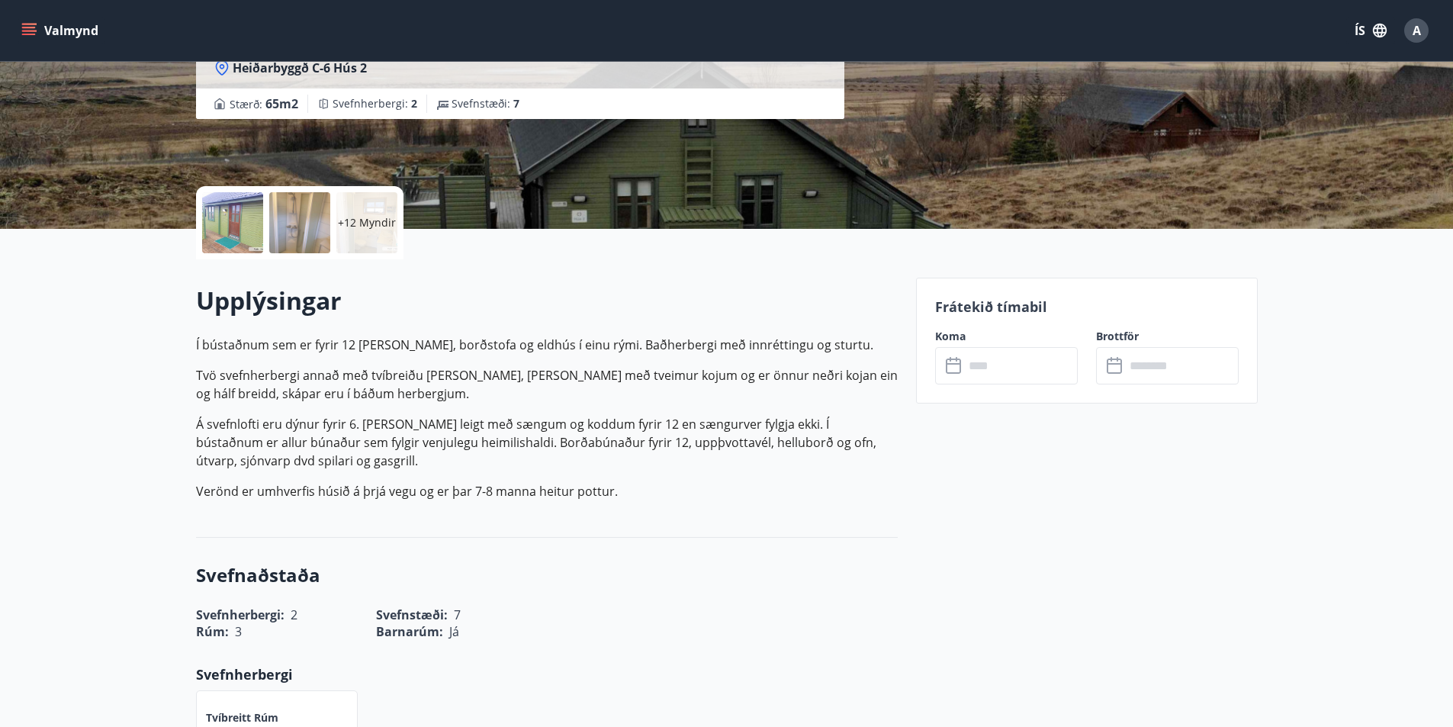
click at [240, 219] on div at bounding box center [232, 222] width 61 height 61
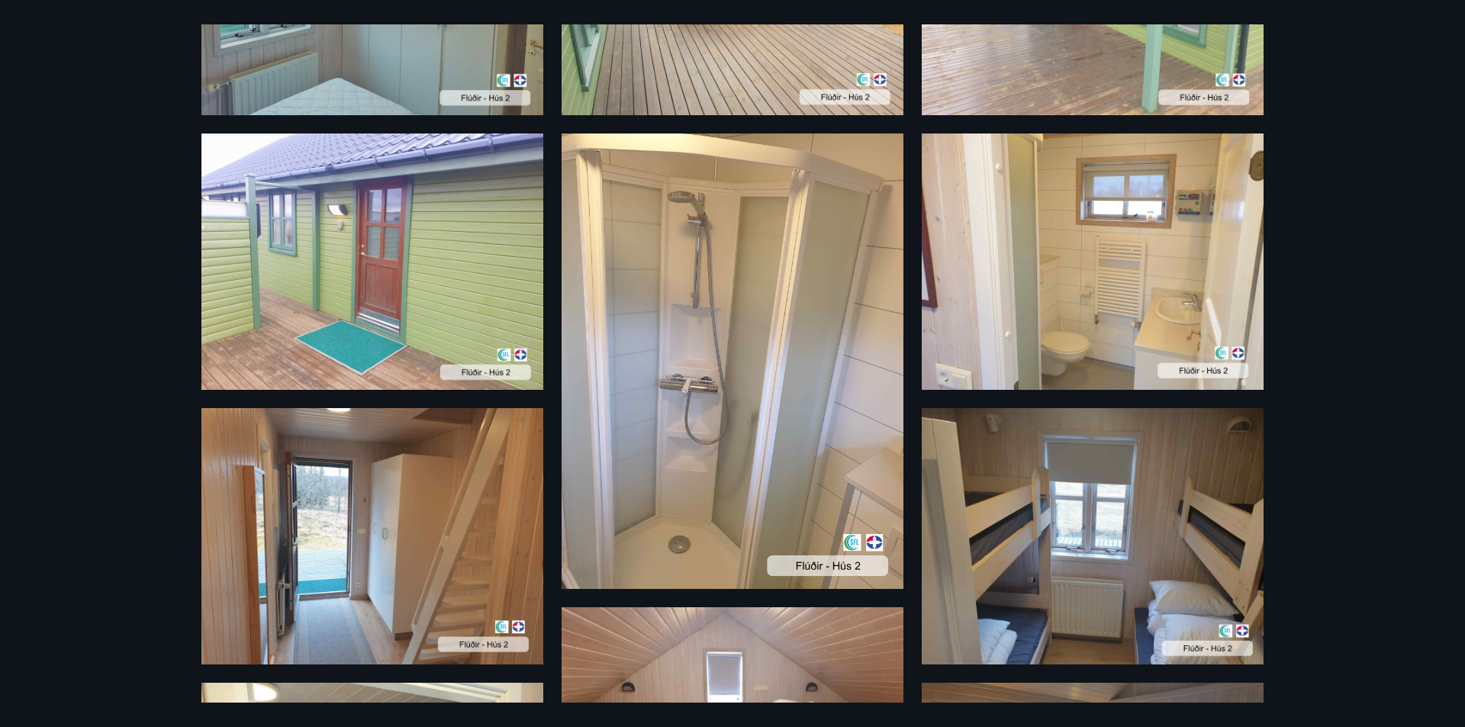
scroll to position [0, 0]
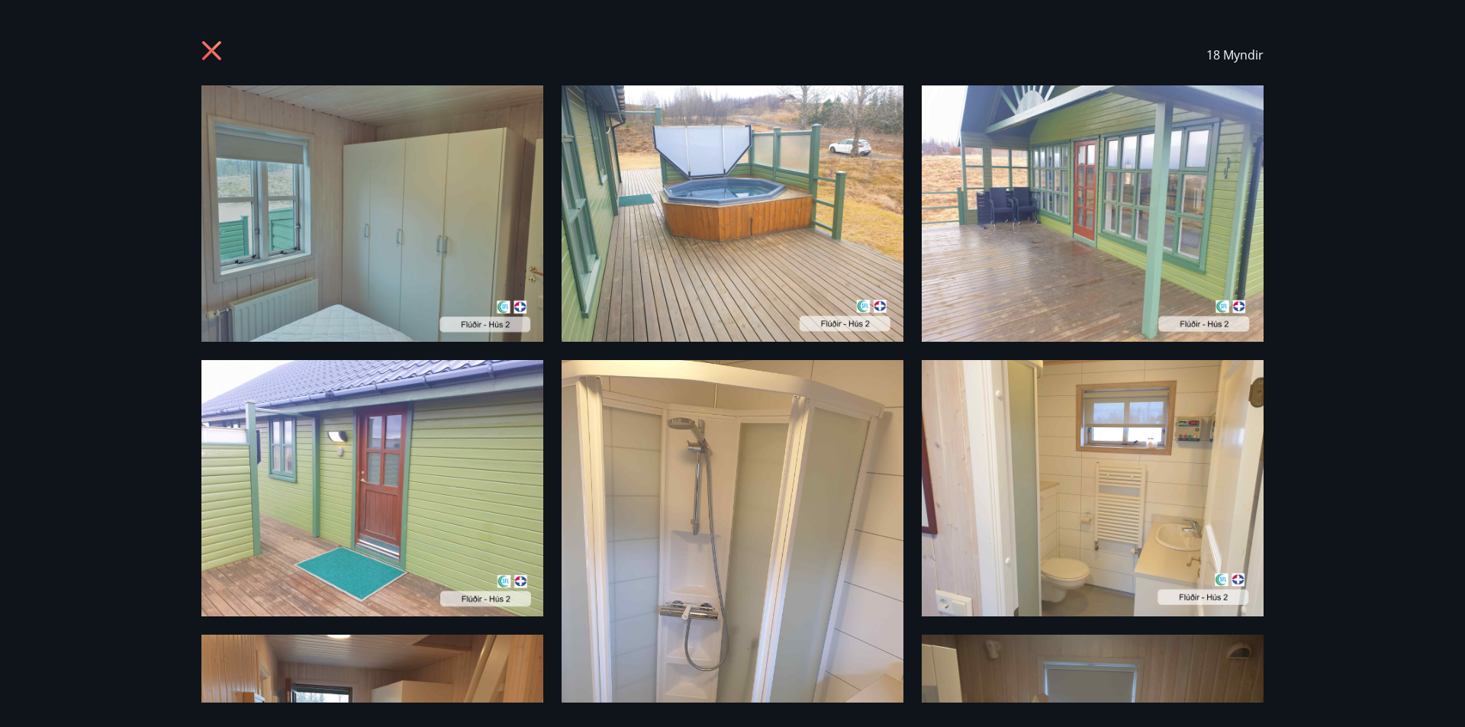
click at [204, 53] on icon at bounding box center [213, 52] width 24 height 24
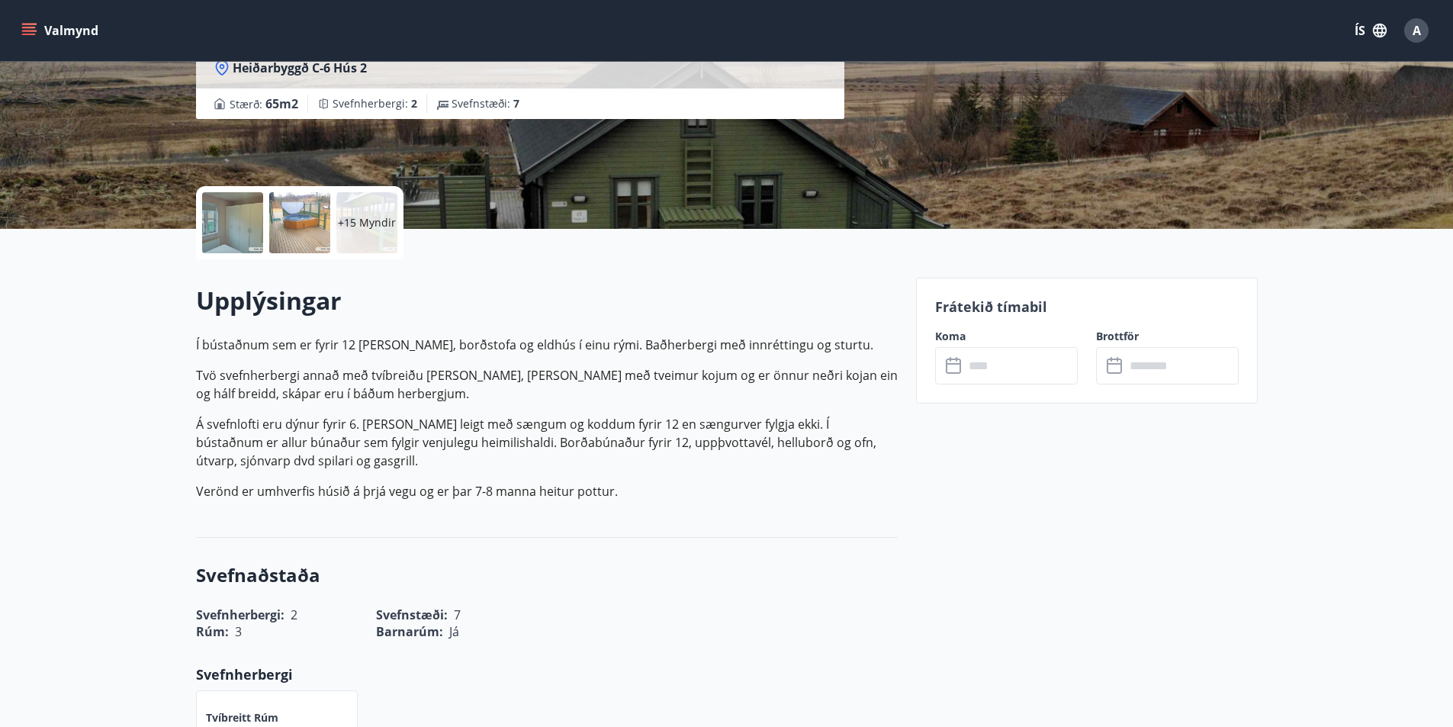
click at [364, 226] on p "+15 Myndir" at bounding box center [367, 222] width 58 height 15
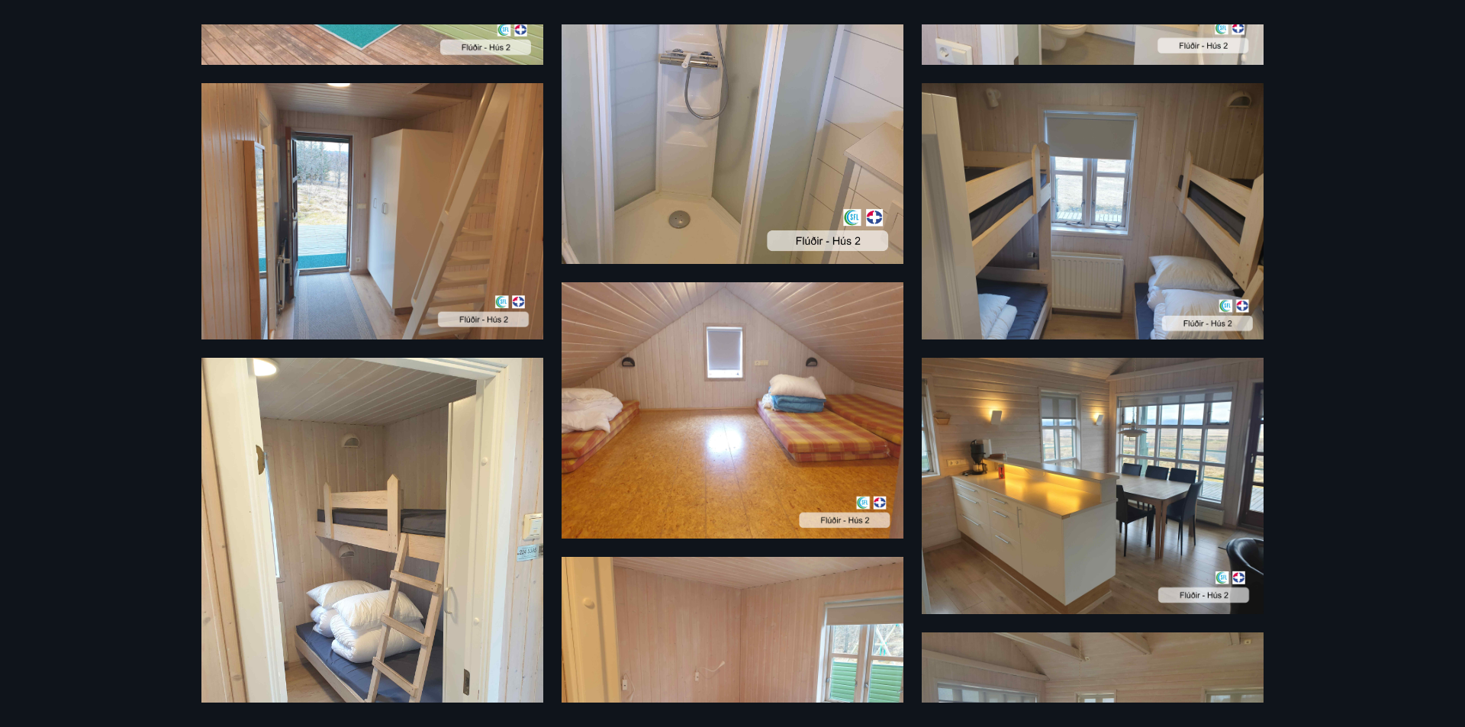
scroll to position [610, 0]
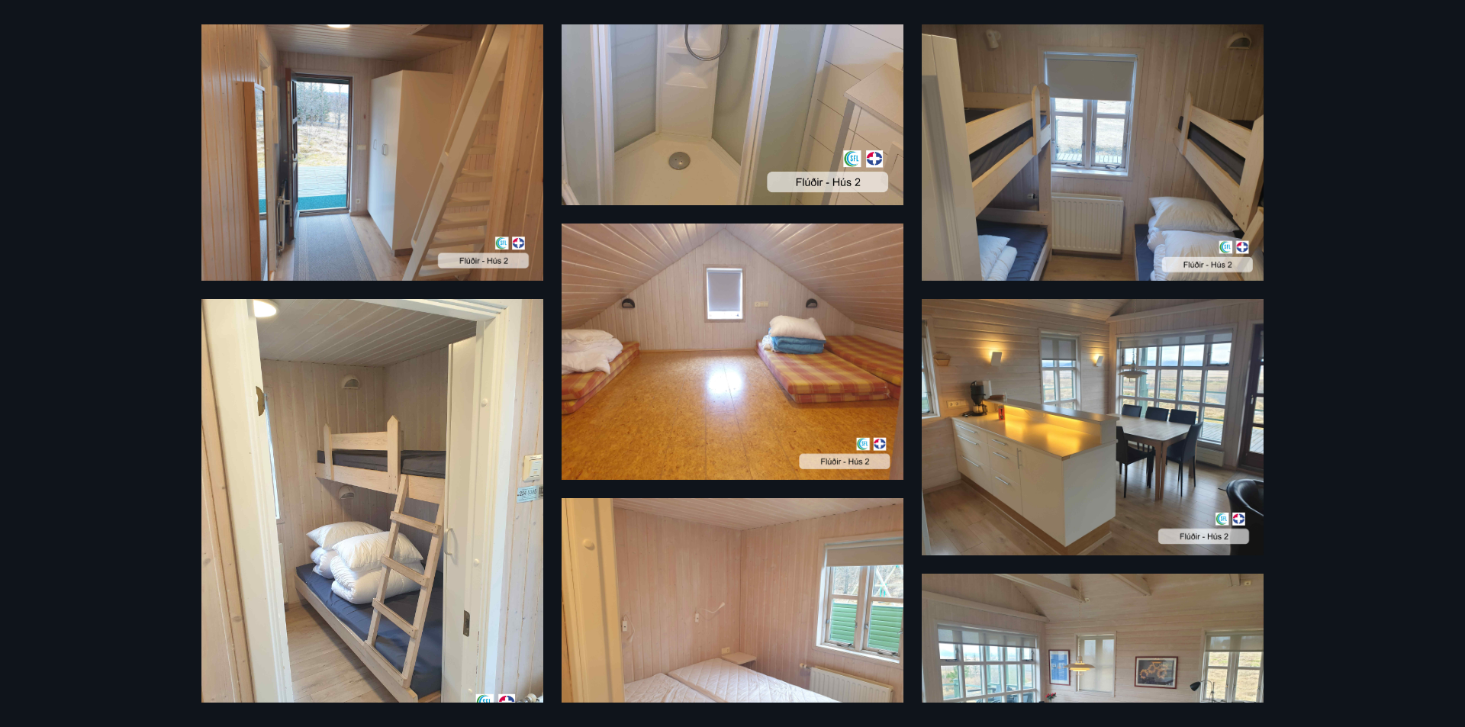
click at [1108, 184] on img at bounding box center [1093, 152] width 342 height 256
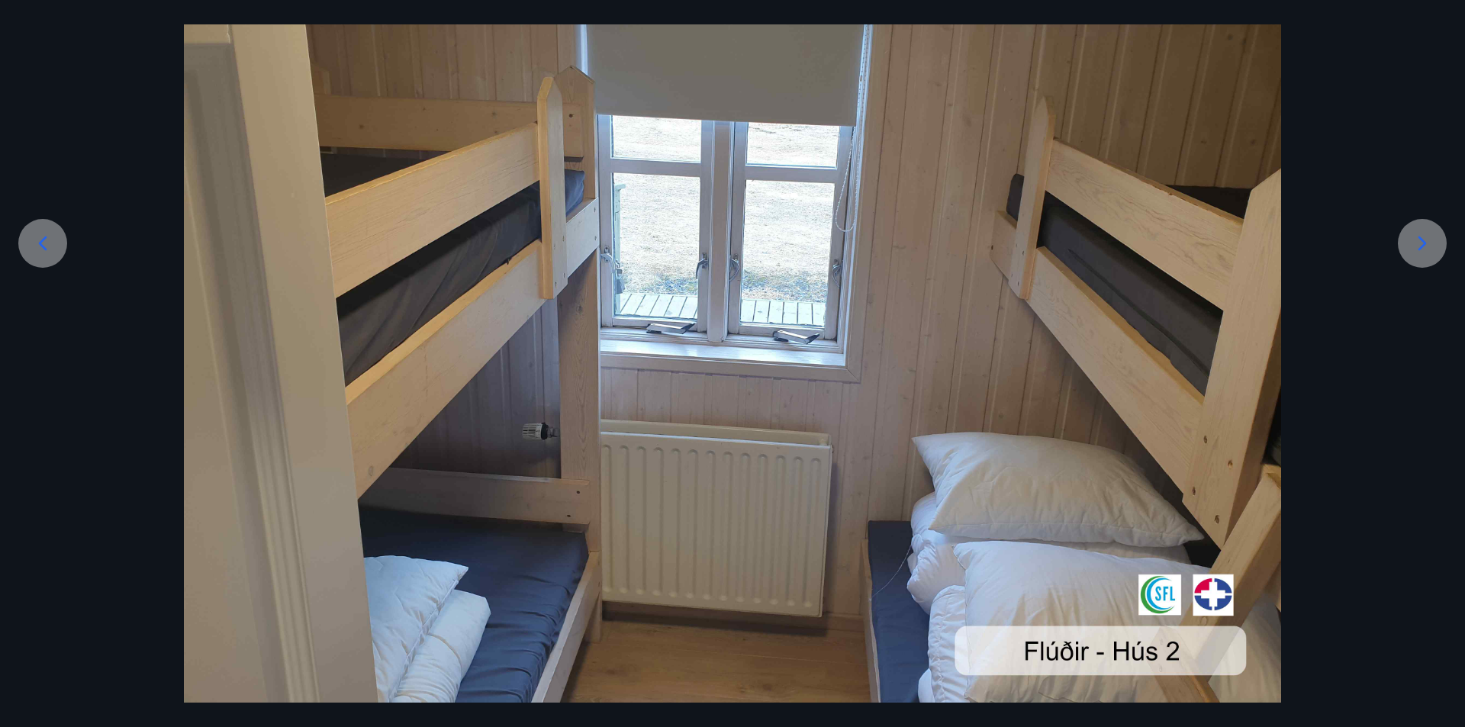
scroll to position [0, 0]
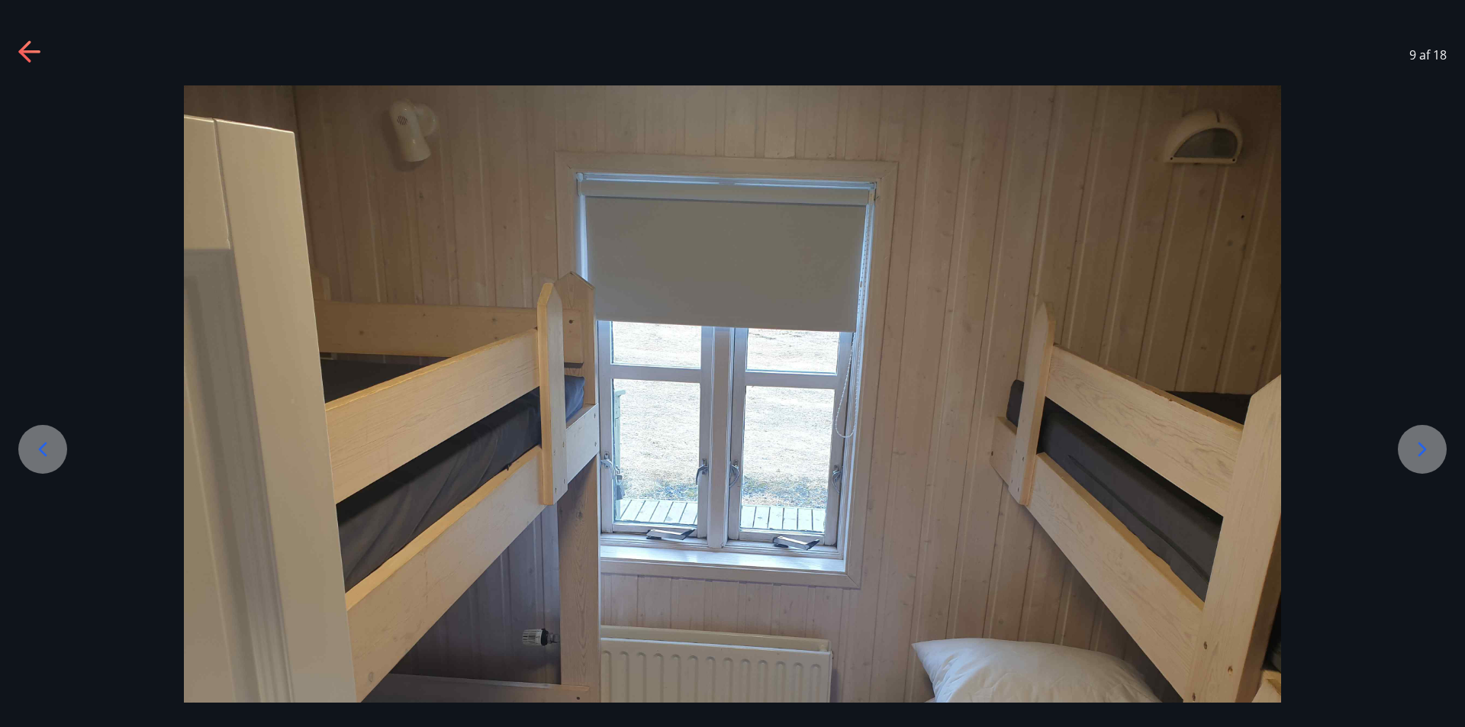
click at [33, 50] on icon at bounding box center [30, 52] width 24 height 24
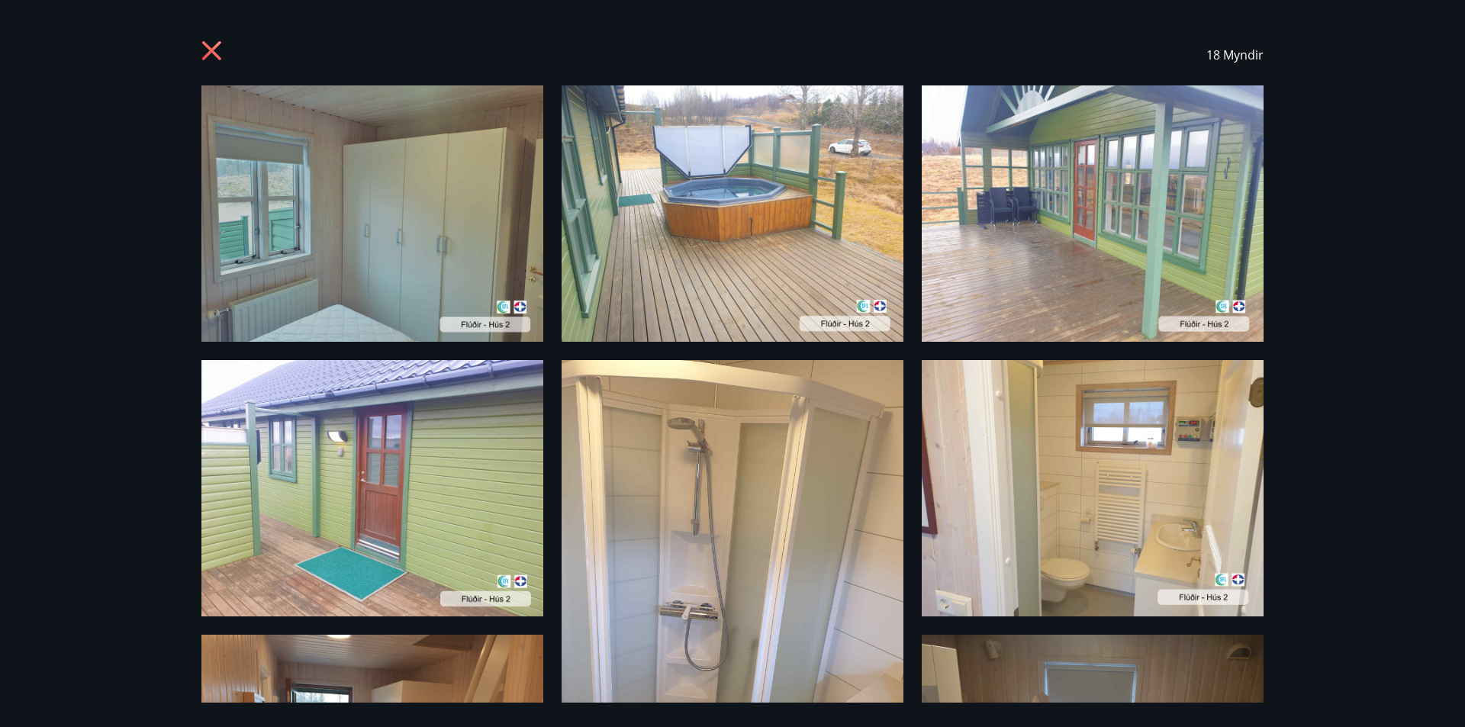
click at [212, 56] on icon at bounding box center [213, 52] width 24 height 24
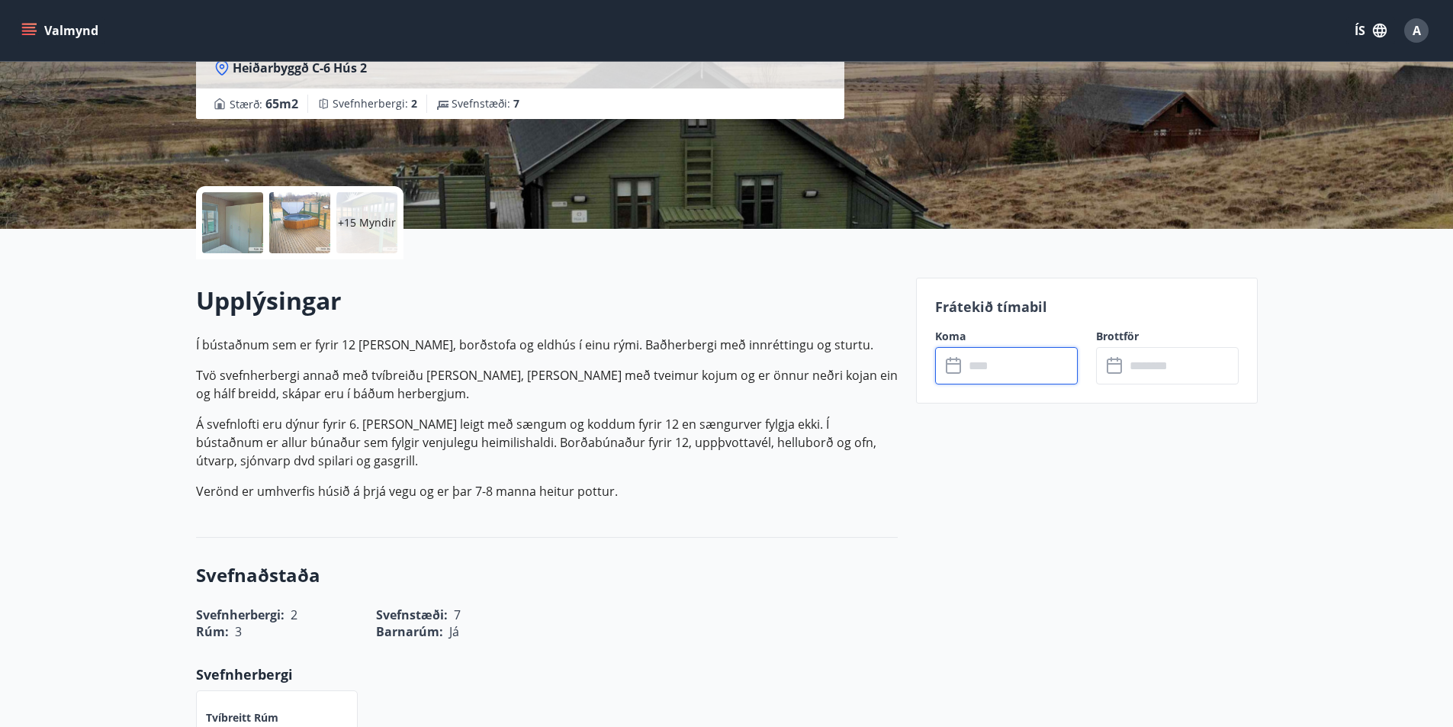
click at [989, 361] on input "text" at bounding box center [1021, 365] width 114 height 37
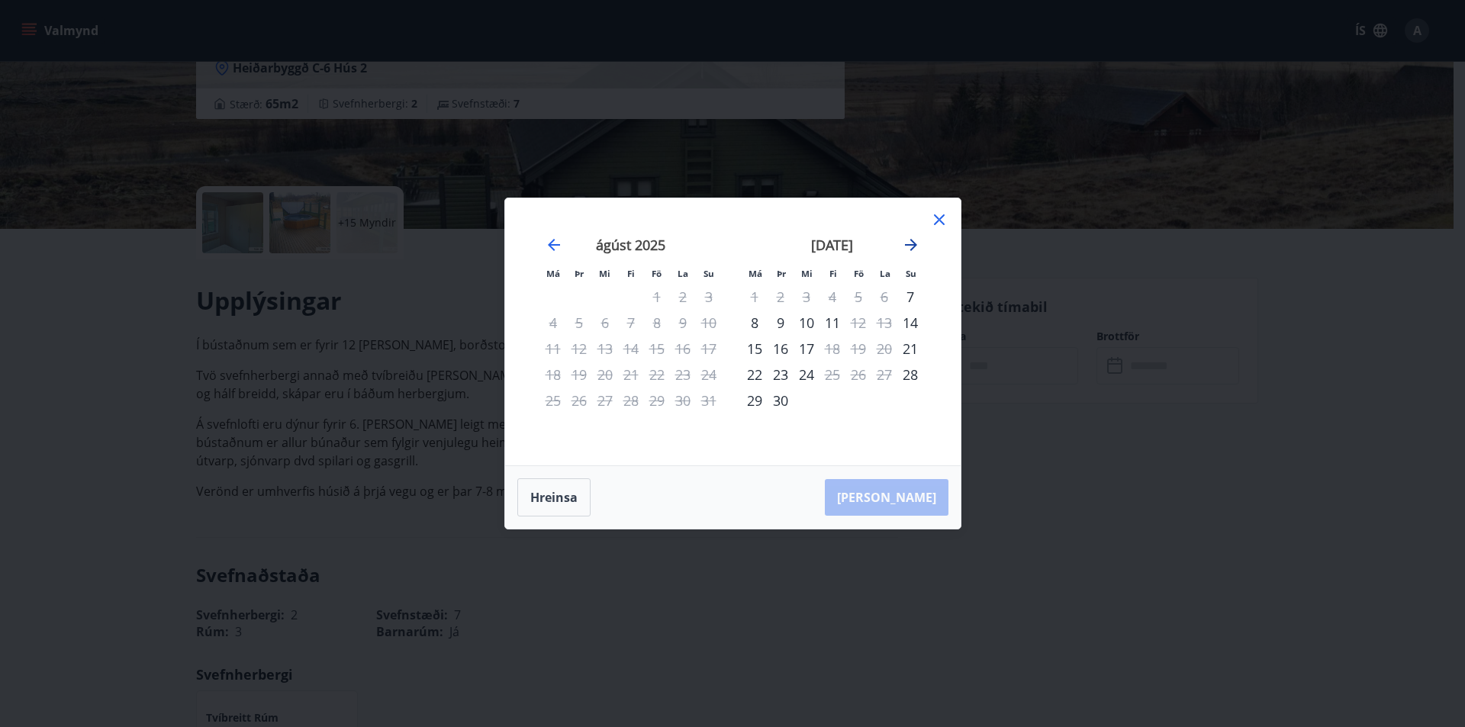
click at [915, 240] on icon "Move forward to switch to the next month." at bounding box center [911, 245] width 18 height 18
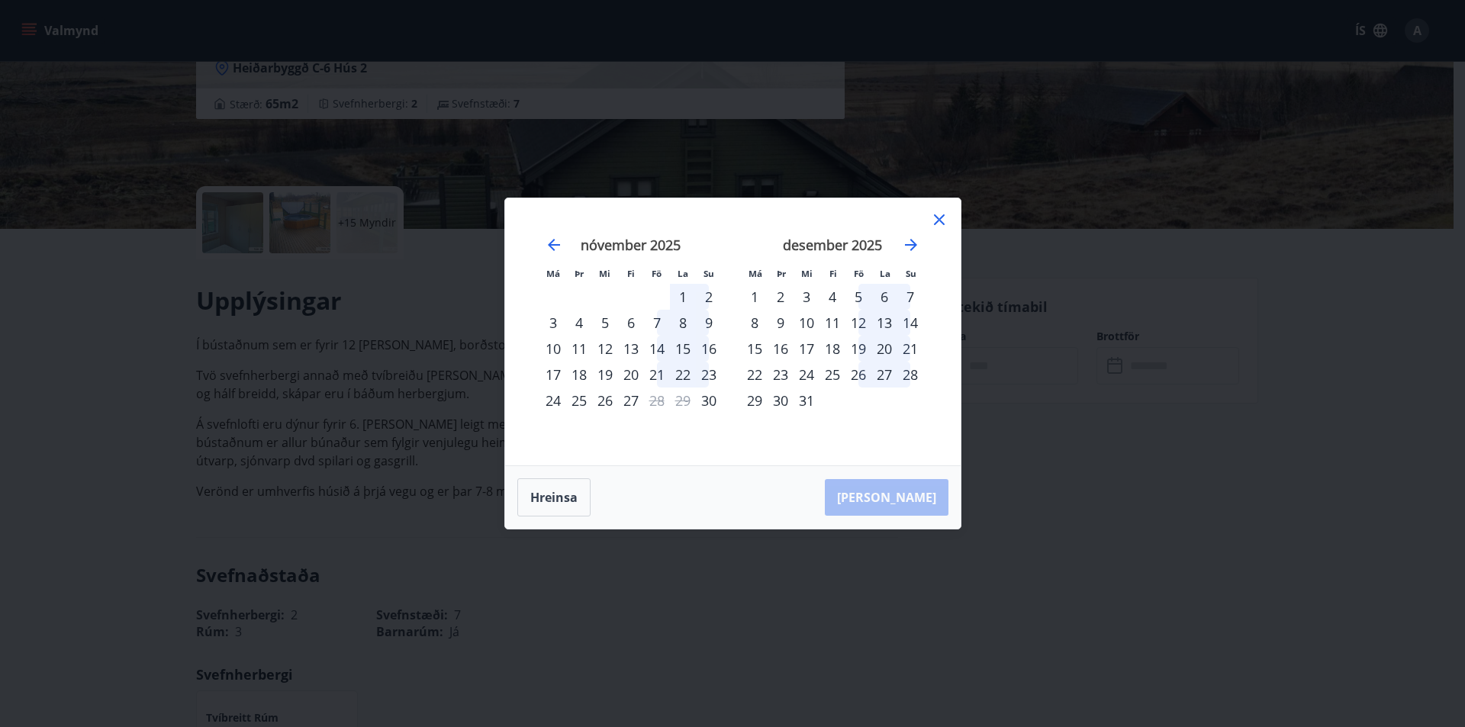
click at [756, 402] on div "29" at bounding box center [754, 401] width 26 height 26
click at [906, 250] on icon "Move forward to switch to the next month." at bounding box center [911, 245] width 18 height 18
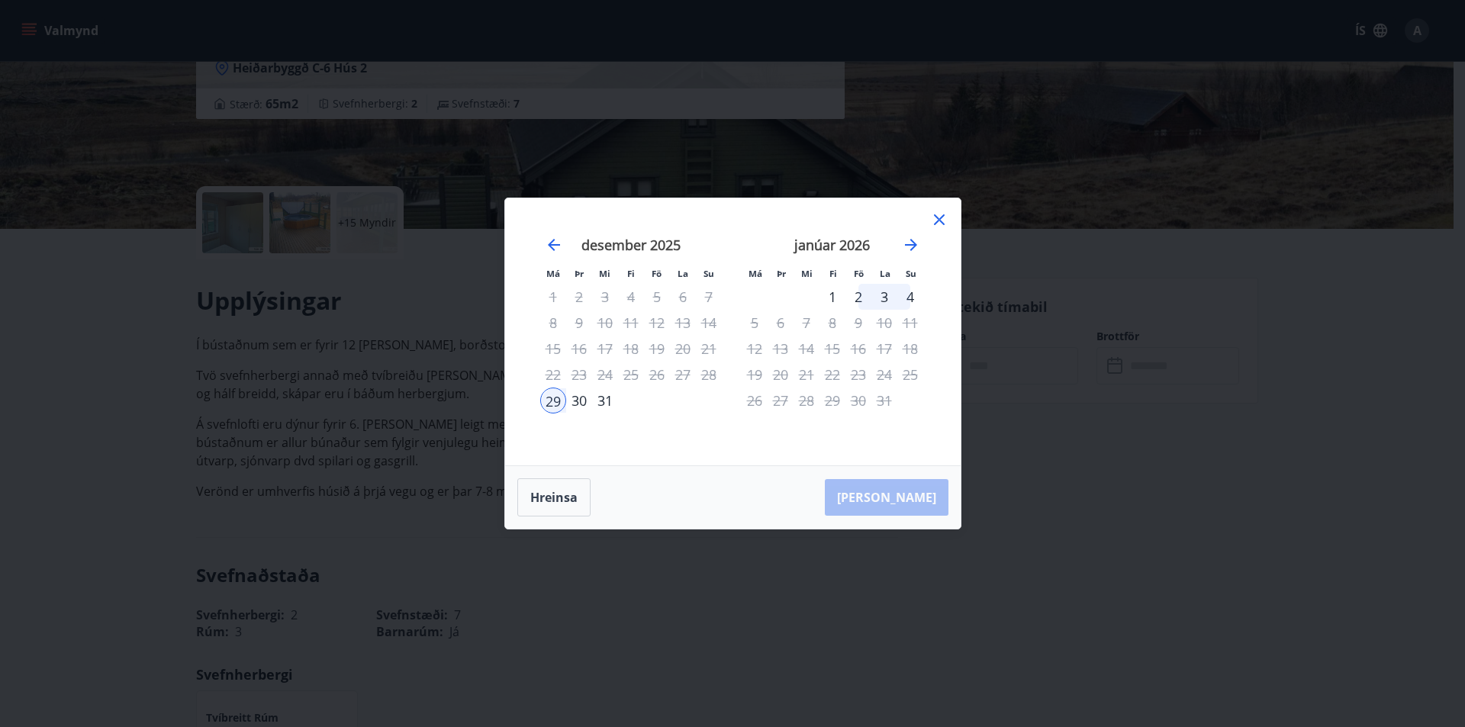
click at [835, 291] on div "1" at bounding box center [832, 297] width 26 height 26
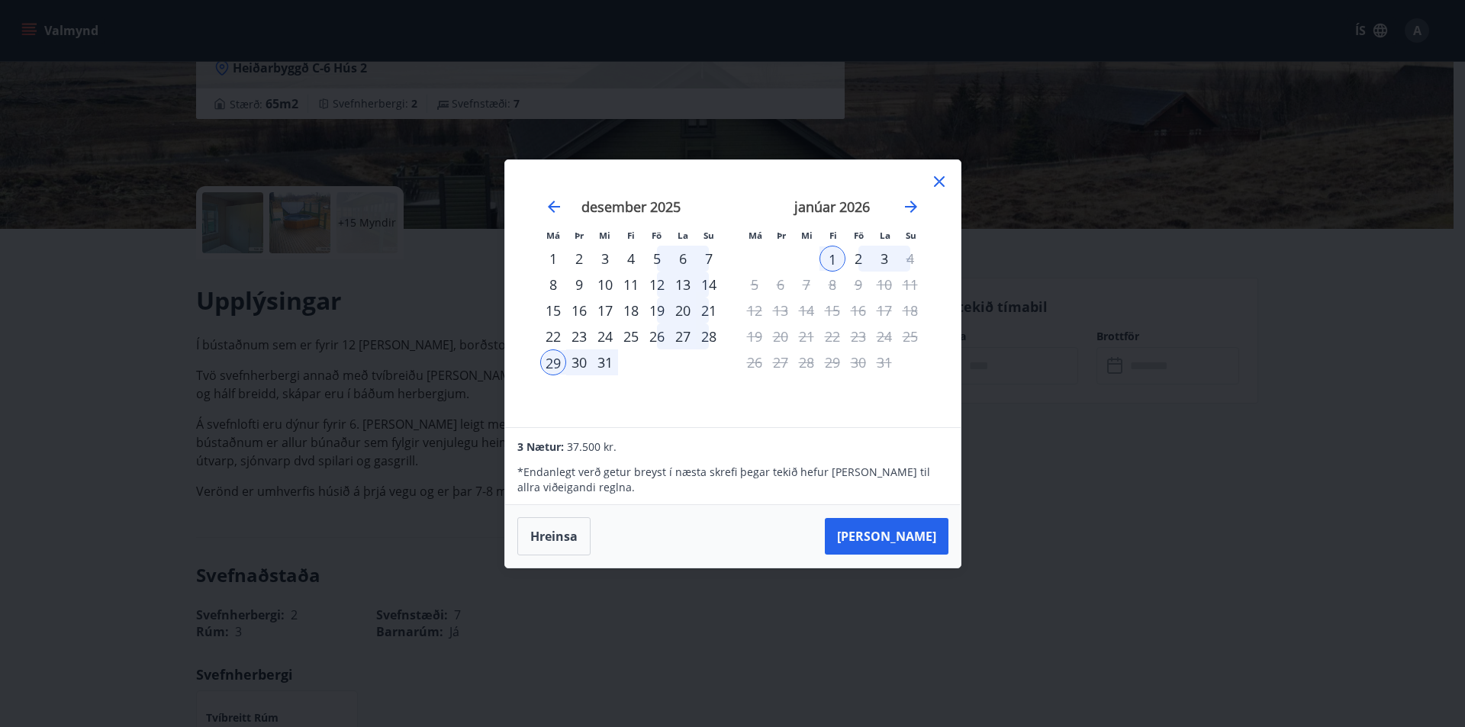
click at [938, 181] on icon at bounding box center [939, 181] width 2 height 2
